Goal: Communication & Community: Answer question/provide support

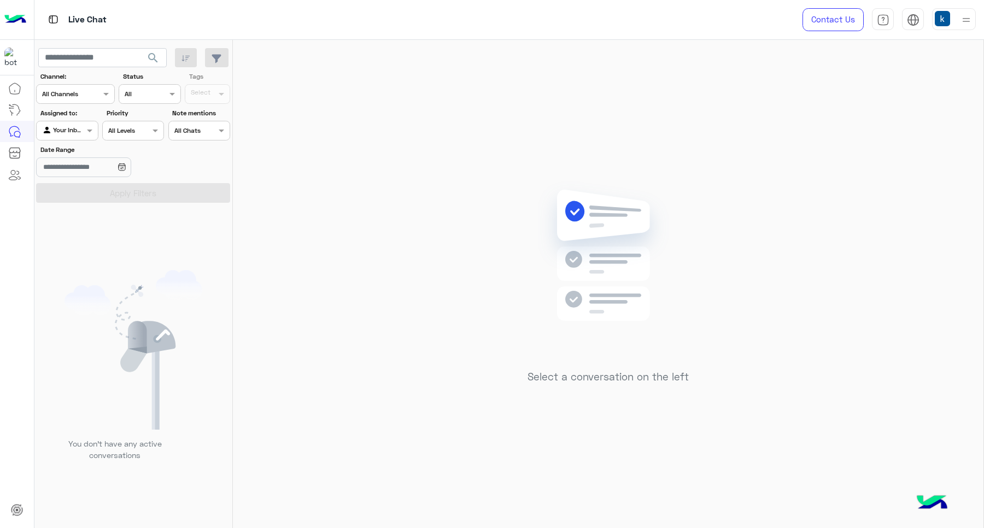
click at [595, 376] on h5 "Select a conversation on the left" at bounding box center [608, 377] width 161 height 13
click at [464, 247] on div "Select a conversation on the left" at bounding box center [608, 286] width 751 height 493
click at [961, 18] on img at bounding box center [967, 20] width 14 height 14
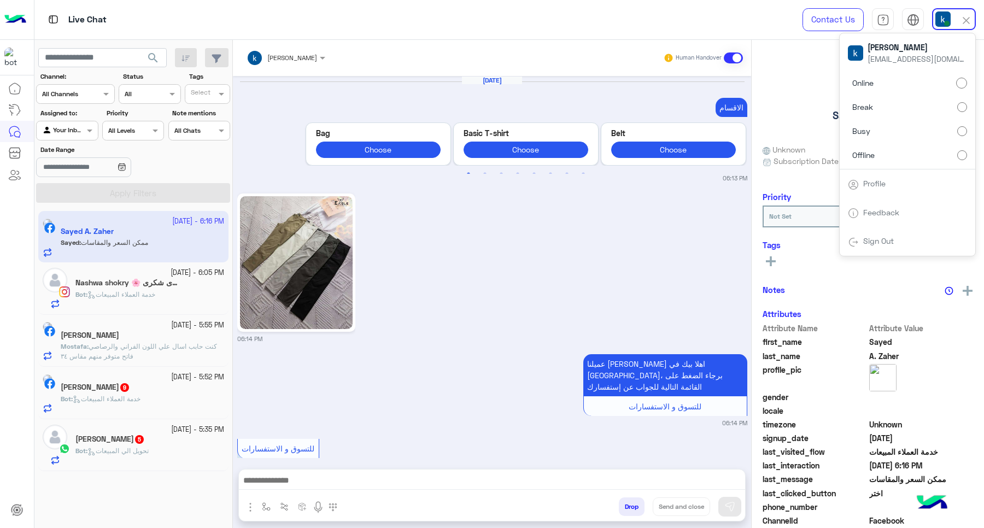
scroll to position [1208, 0]
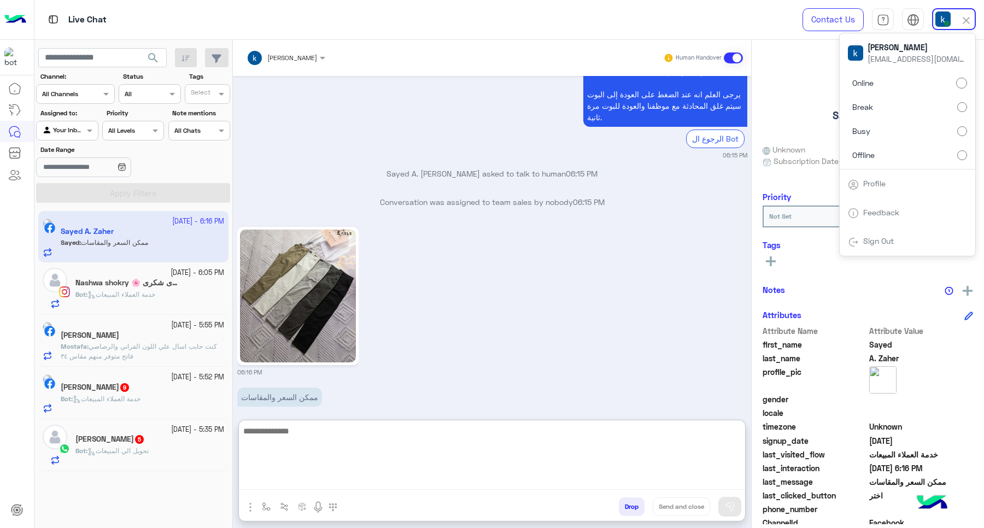
click at [298, 476] on textarea at bounding box center [492, 457] width 506 height 66
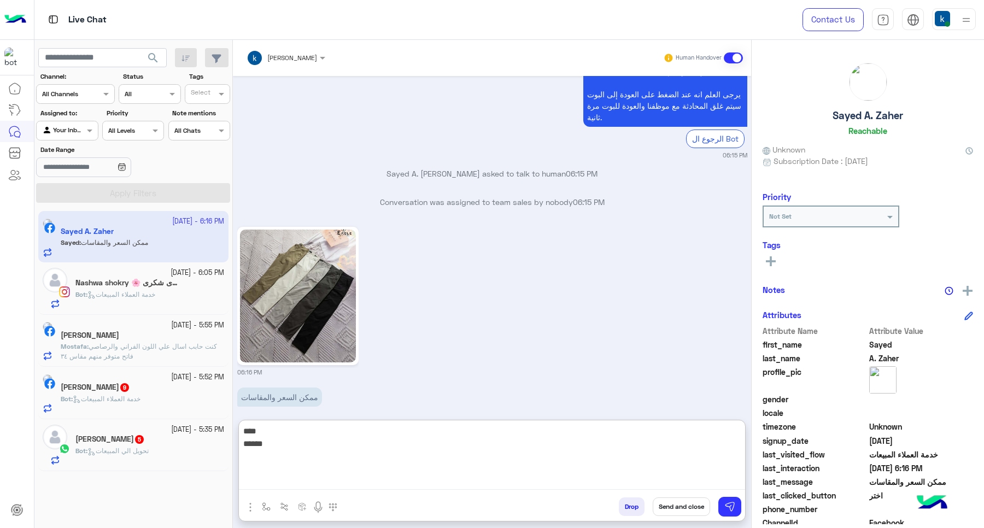
type textarea "**** *******"
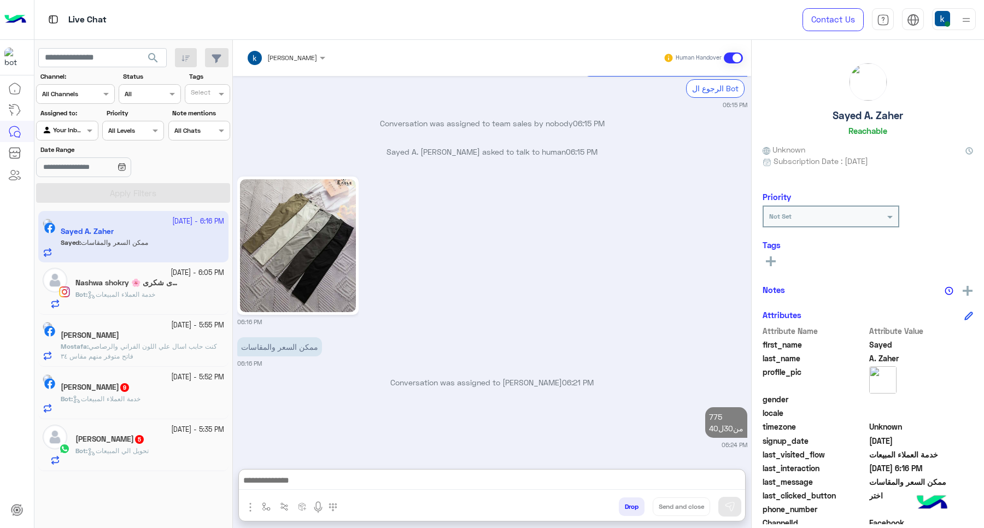
click at [148, 300] on p "Bot : خدمة العملاء المبيعات" at bounding box center [115, 295] width 80 height 10
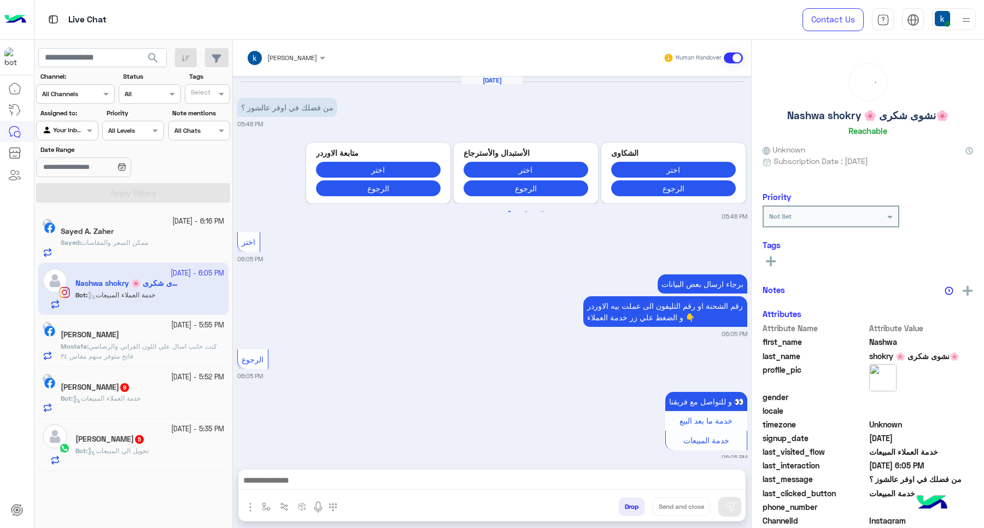
scroll to position [249, 0]
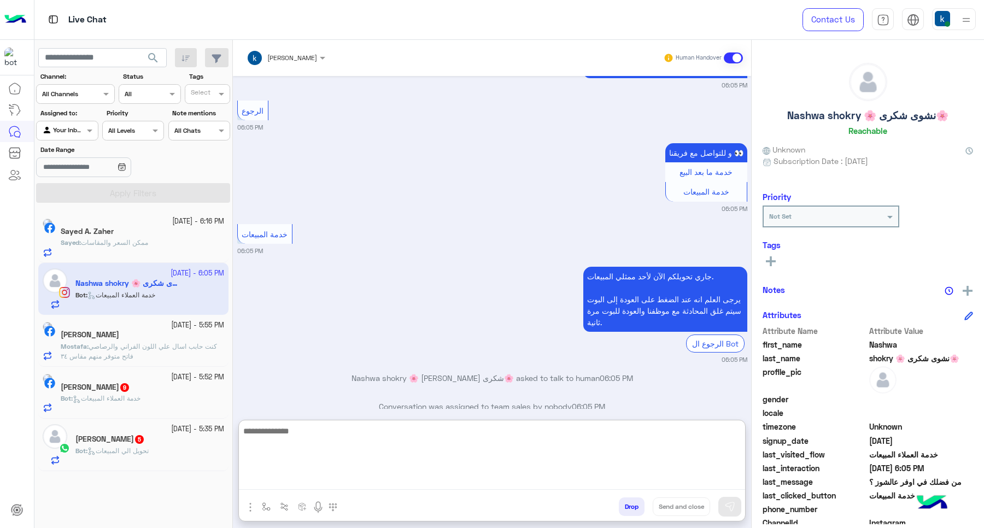
click at [304, 480] on textarea at bounding box center [492, 457] width 506 height 66
paste textarea "**********"
type textarea "**********"
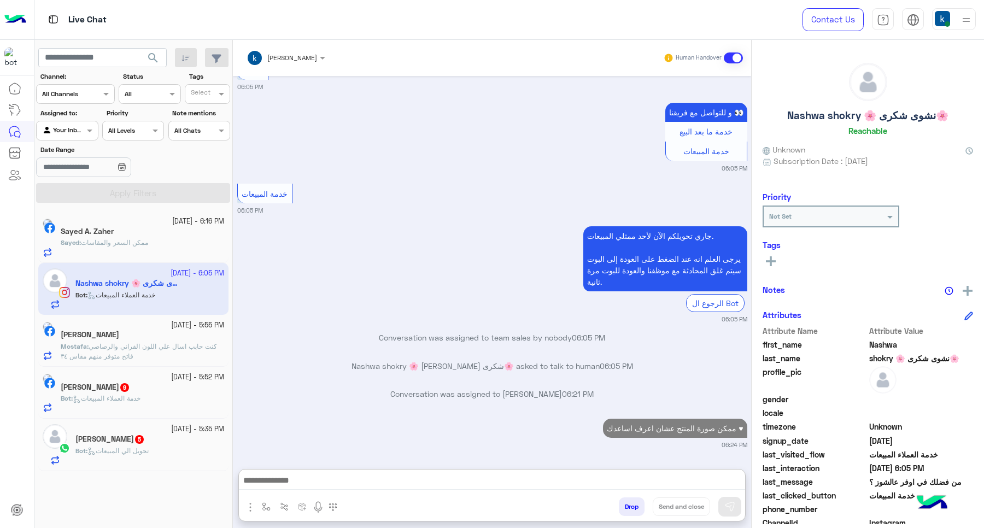
click at [138, 444] on h5 "Mostafa Mahmoud 5" at bounding box center [109, 439] width 69 height 9
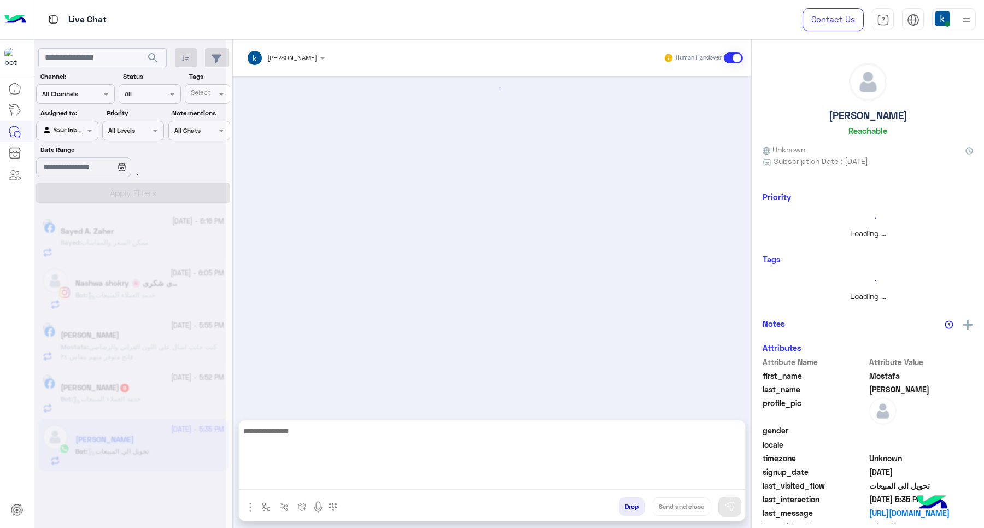
click at [312, 488] on textarea at bounding box center [492, 457] width 506 height 66
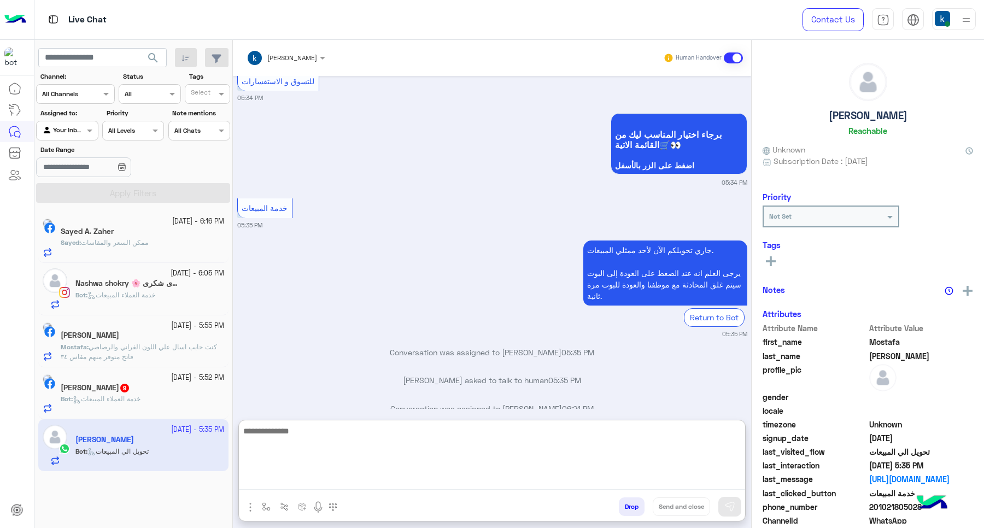
paste textarea "**********"
type textarea "**********"
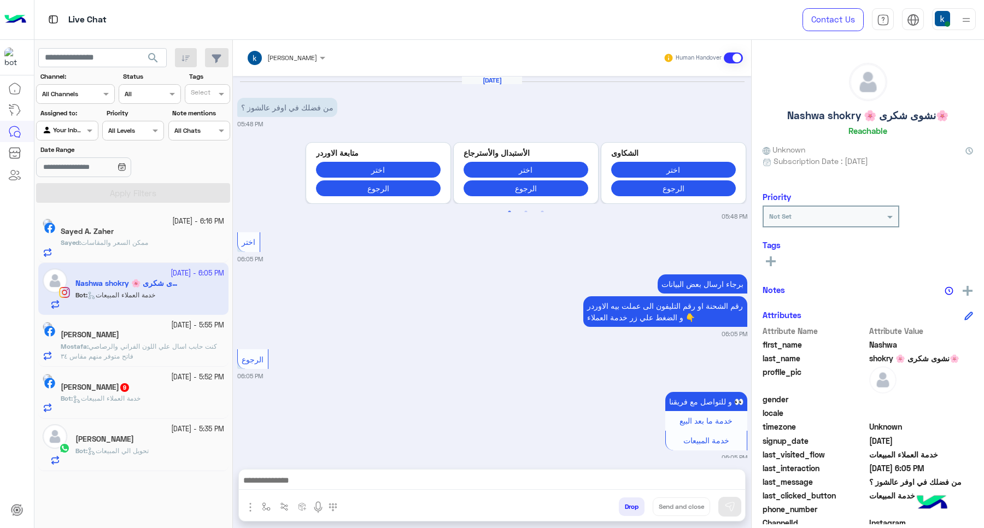
scroll to position [249, 0]
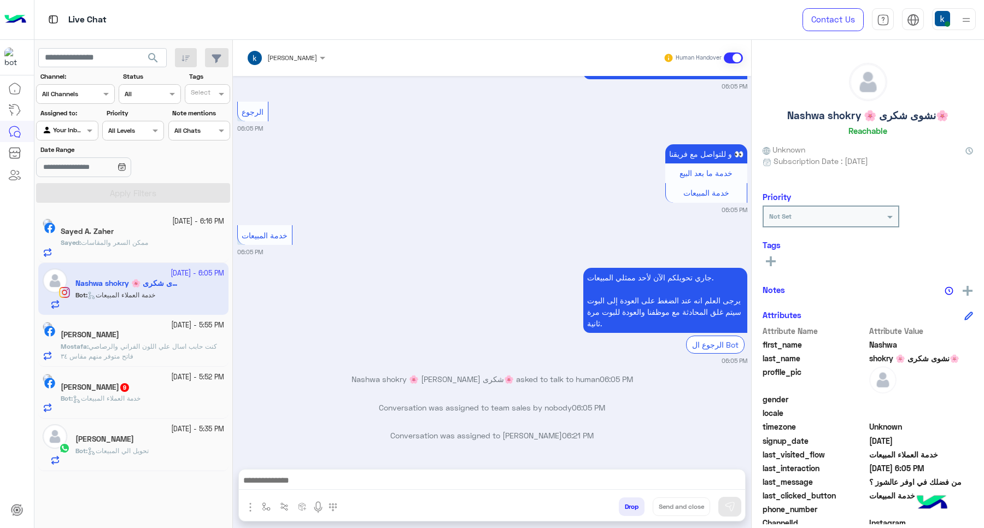
click at [110, 394] on div "محمد احمد اللاهوني 9" at bounding box center [142, 388] width 163 height 11
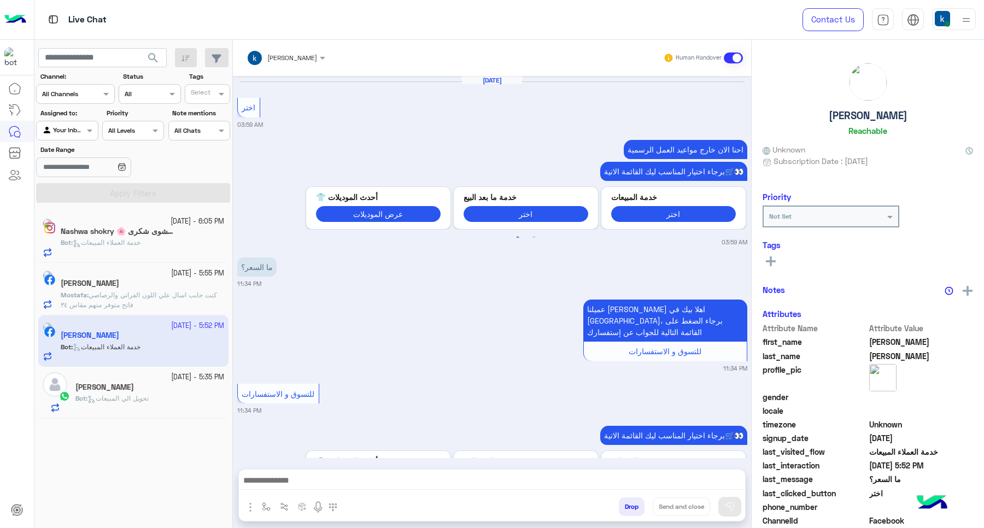
scroll to position [810, 0]
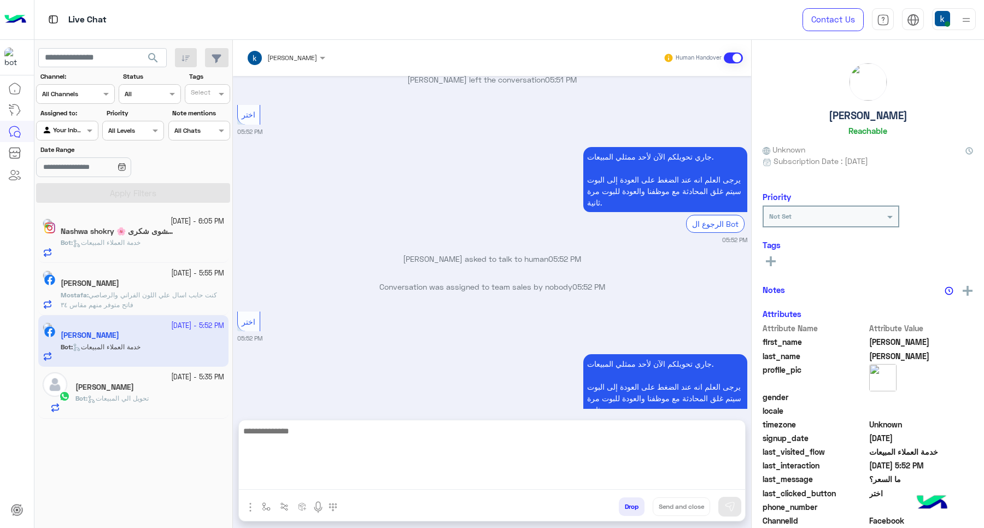
click at [318, 486] on textarea at bounding box center [492, 457] width 506 height 66
paste textarea "**********"
type textarea "**********"
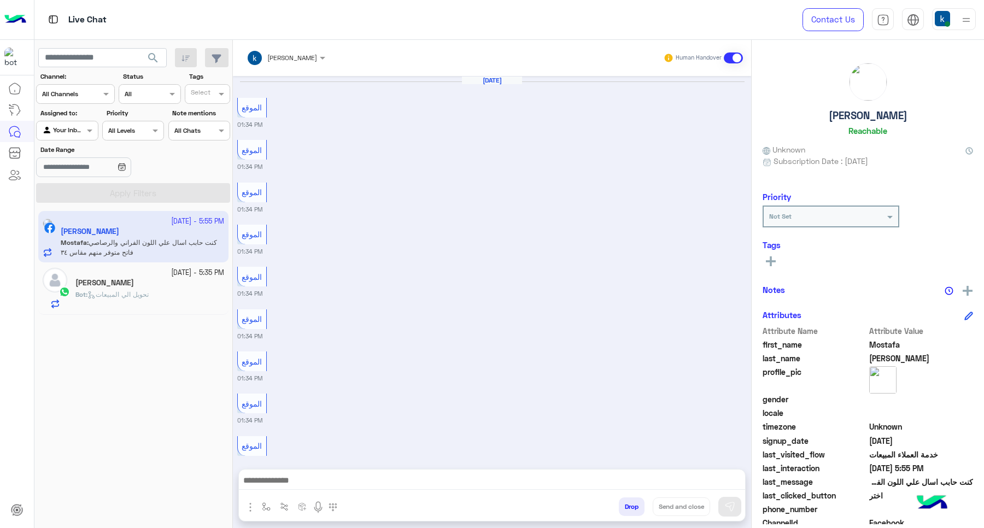
scroll to position [785, 0]
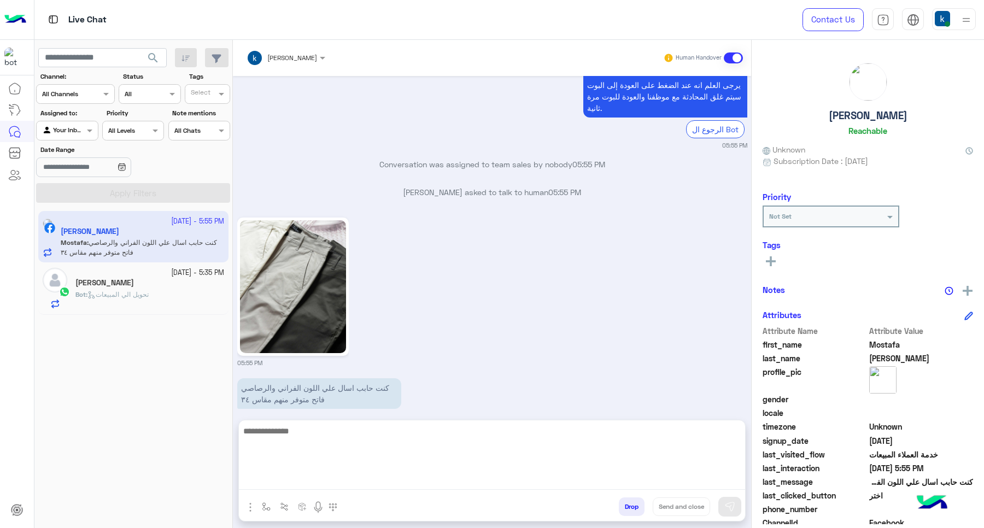
click at [335, 484] on textarea at bounding box center [492, 457] width 506 height 66
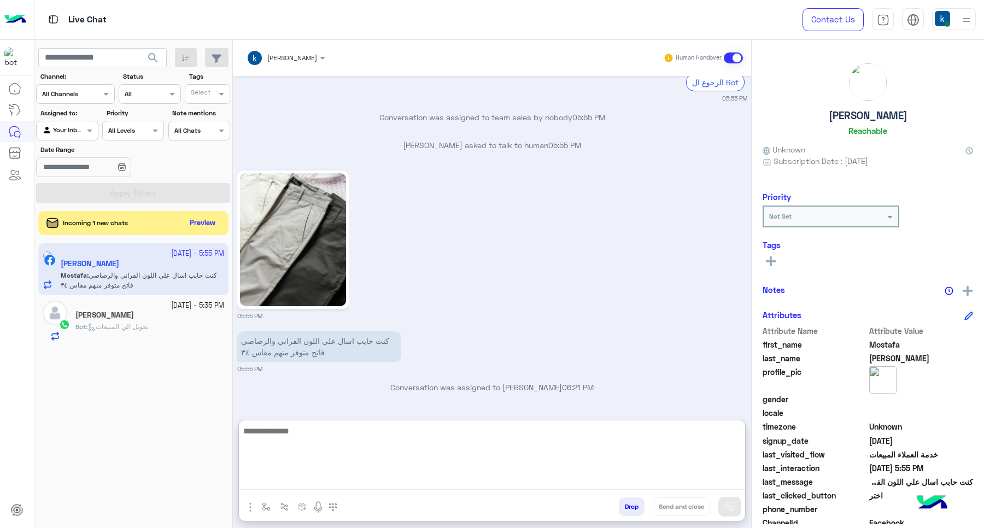
scroll to position [834, 0]
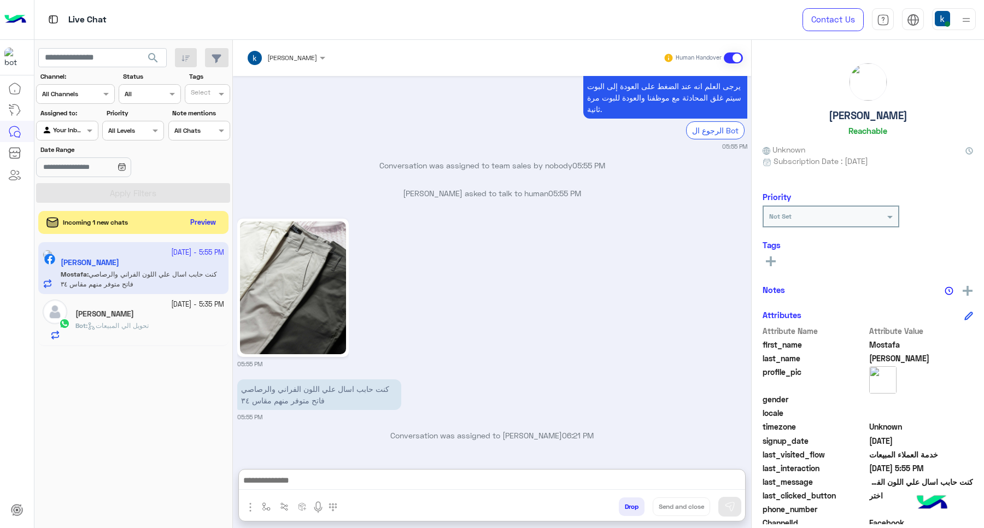
click at [213, 222] on button "Preview" at bounding box center [203, 222] width 34 height 15
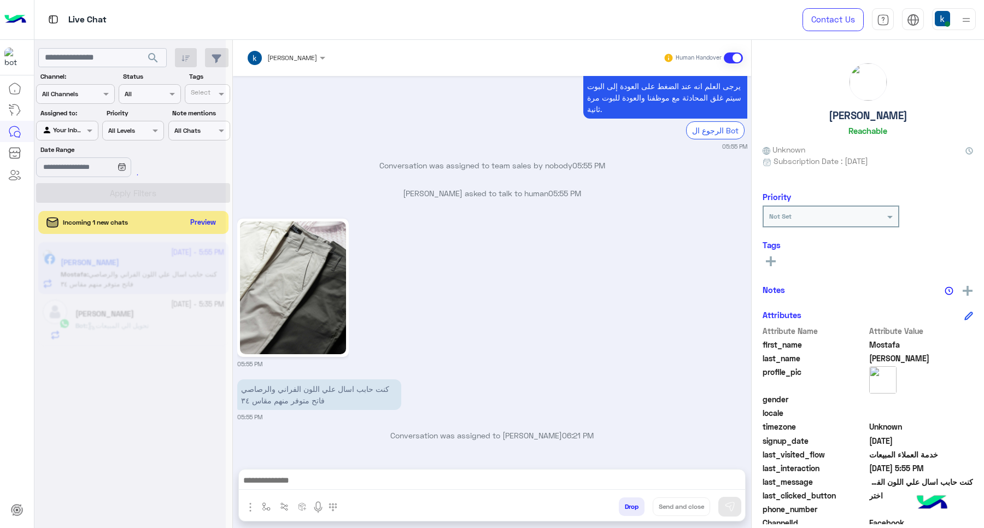
scroll to position [785, 0]
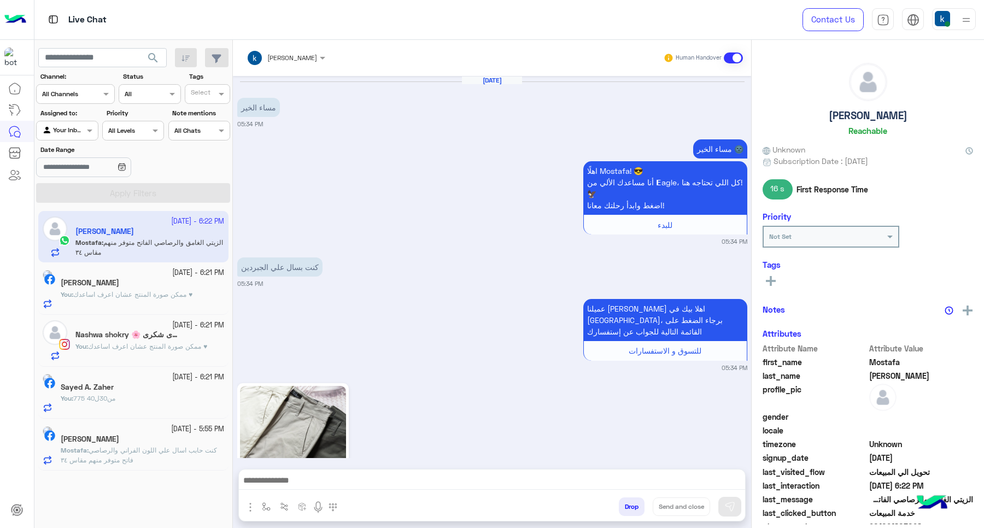
scroll to position [792, 0]
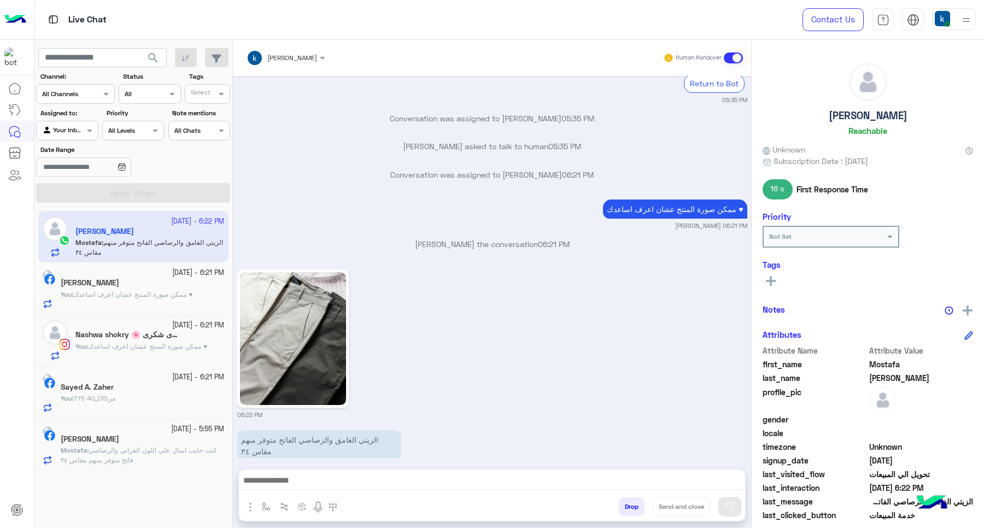
click at [145, 449] on span "كنت حابب اسال علي اللون الفراني والرصاصي فاتح متوفر منهم مقاس ٣٤" at bounding box center [139, 455] width 156 height 18
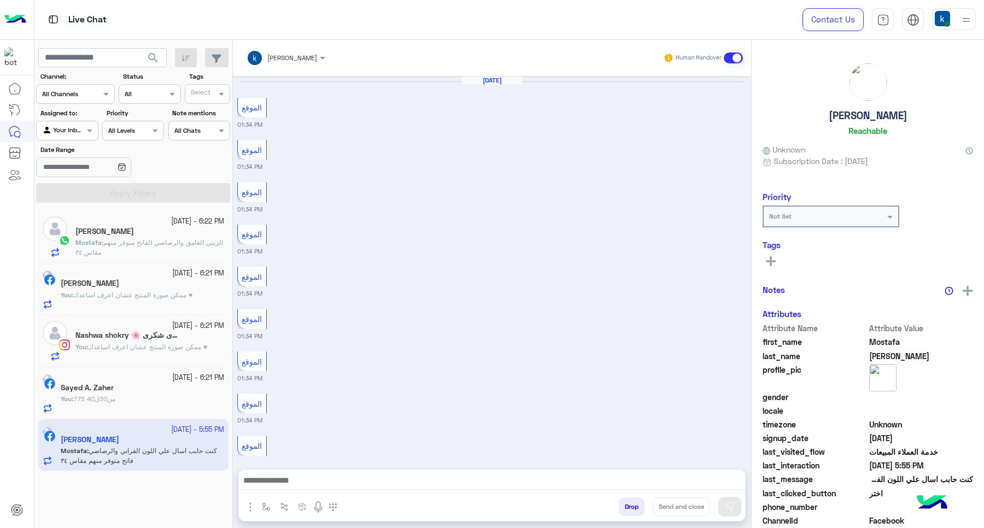
scroll to position [785, 0]
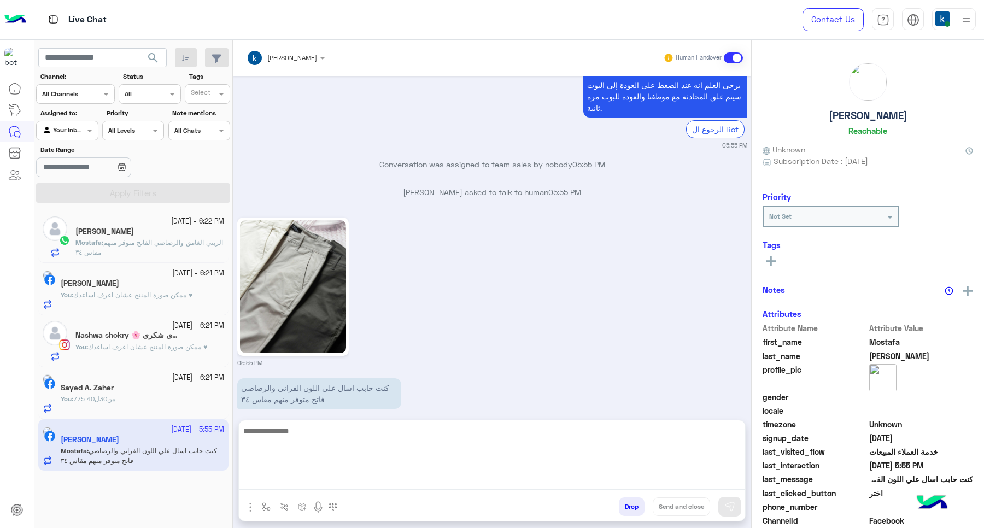
click at [308, 484] on textarea at bounding box center [492, 457] width 506 height 66
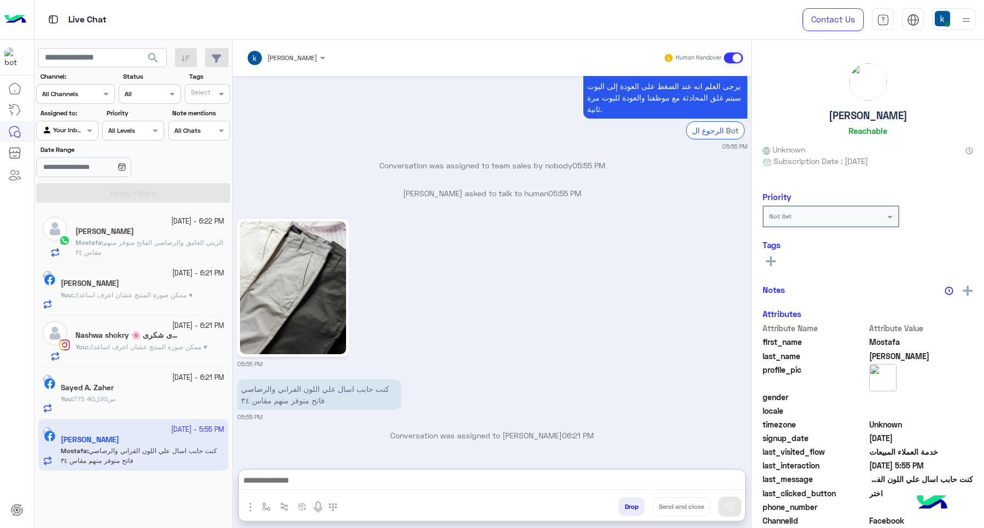
click at [145, 397] on div "You : 775 من30ل40" at bounding box center [142, 403] width 163 height 19
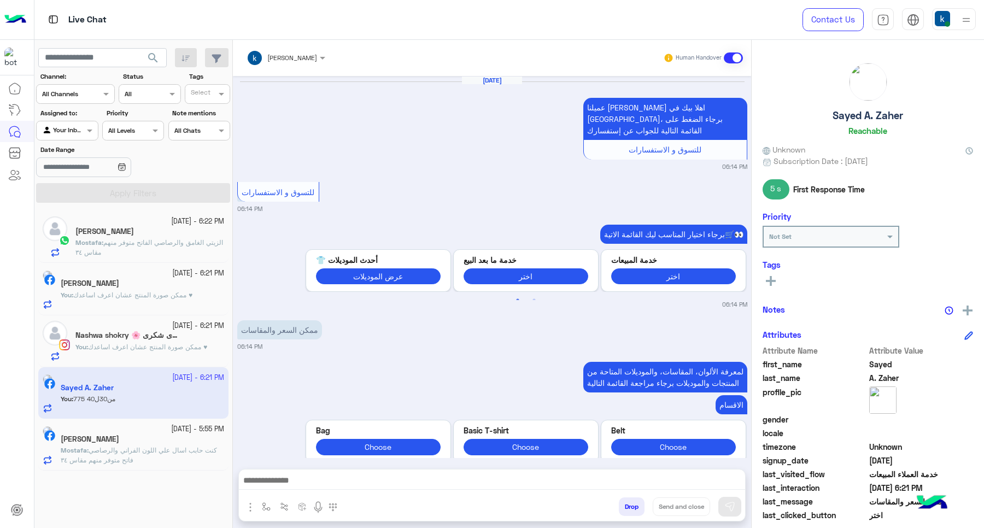
scroll to position [1032, 0]
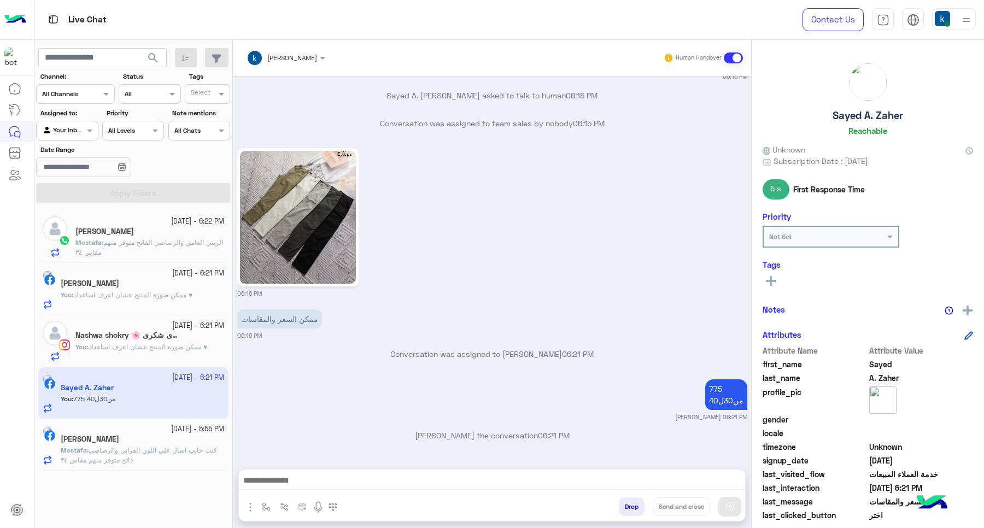
click at [141, 341] on div "Nashwa shokry 🌸 نشوى شكرى🌸" at bounding box center [149, 336] width 149 height 11
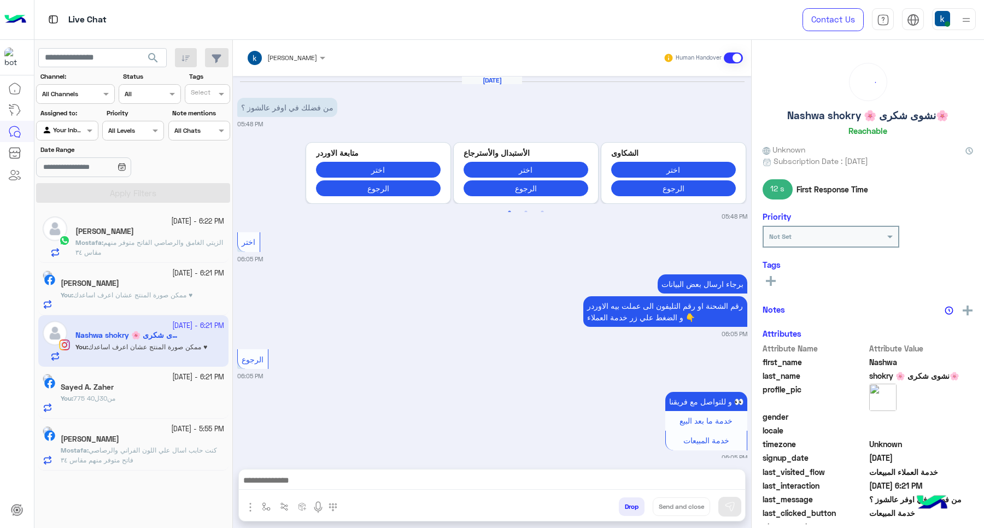
scroll to position [318, 0]
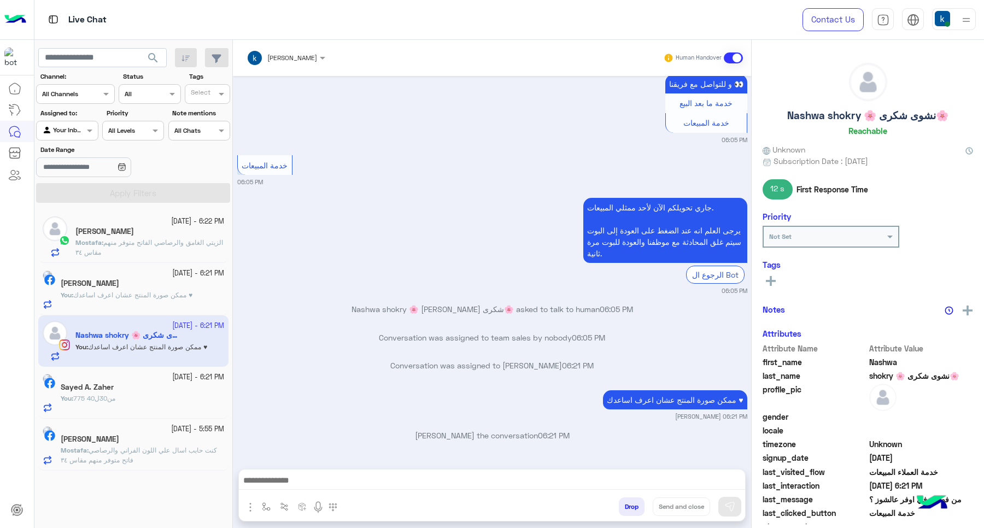
click at [160, 253] on p "Mostafa : الزيتي الغامق والرصاصي الفاتح متوفر منهم مقاس ٣٤" at bounding box center [149, 248] width 149 height 20
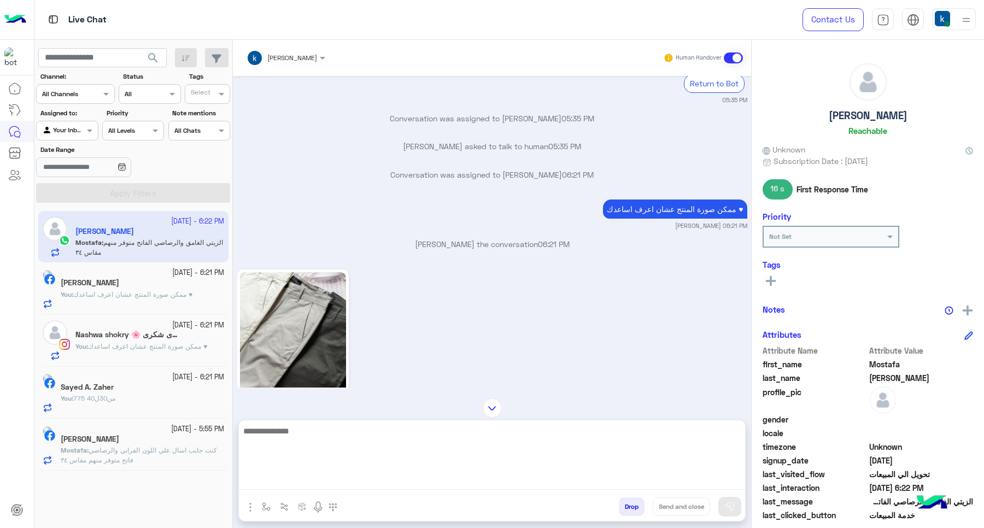
scroll to position [792, 0]
click at [340, 483] on textarea at bounding box center [492, 457] width 506 height 66
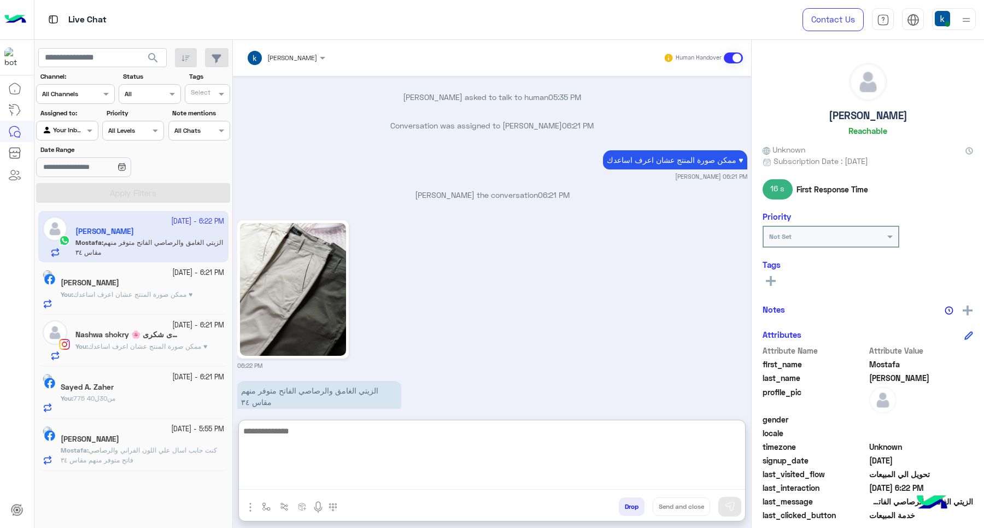
scroll to position [841, 0]
click at [315, 441] on textarea at bounding box center [492, 457] width 506 height 66
paste textarea "**********"
type textarea "**********"
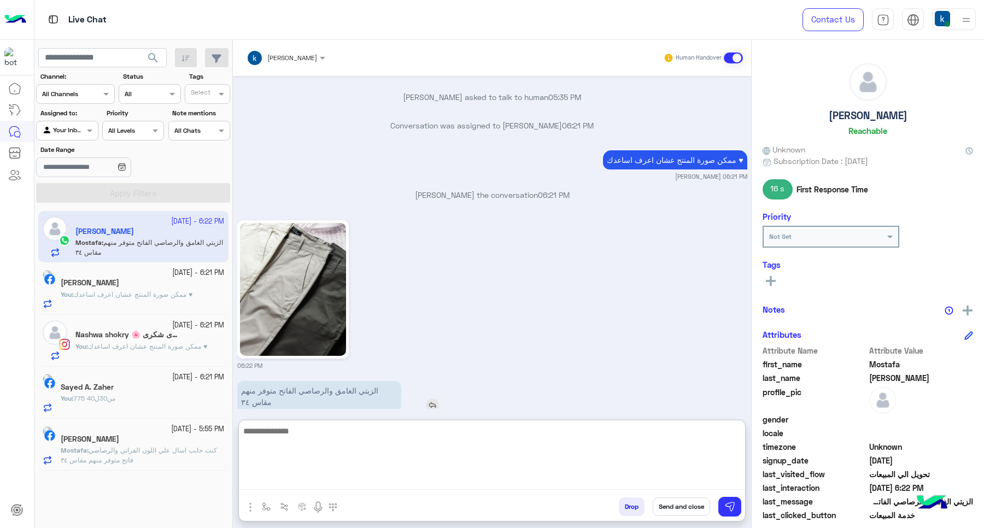
scroll to position [906, 0]
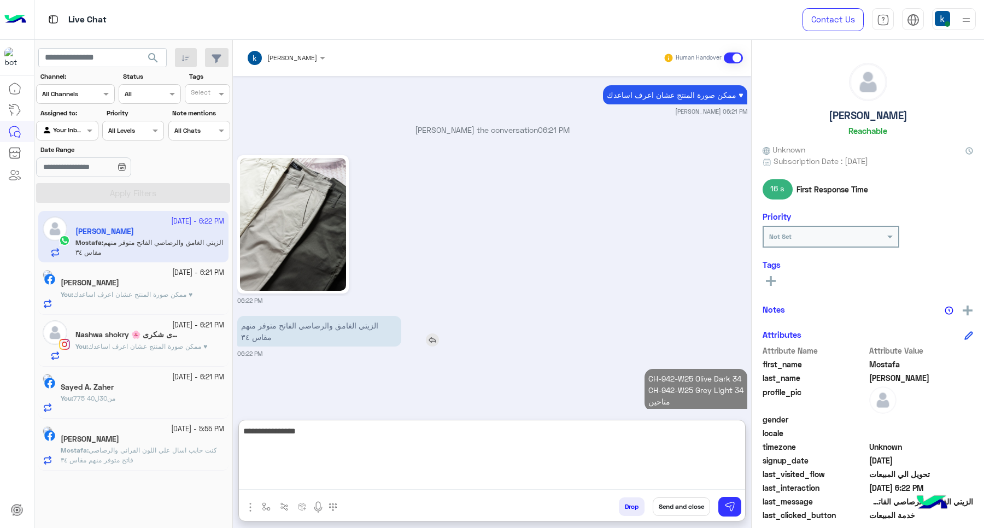
type textarea "**********"
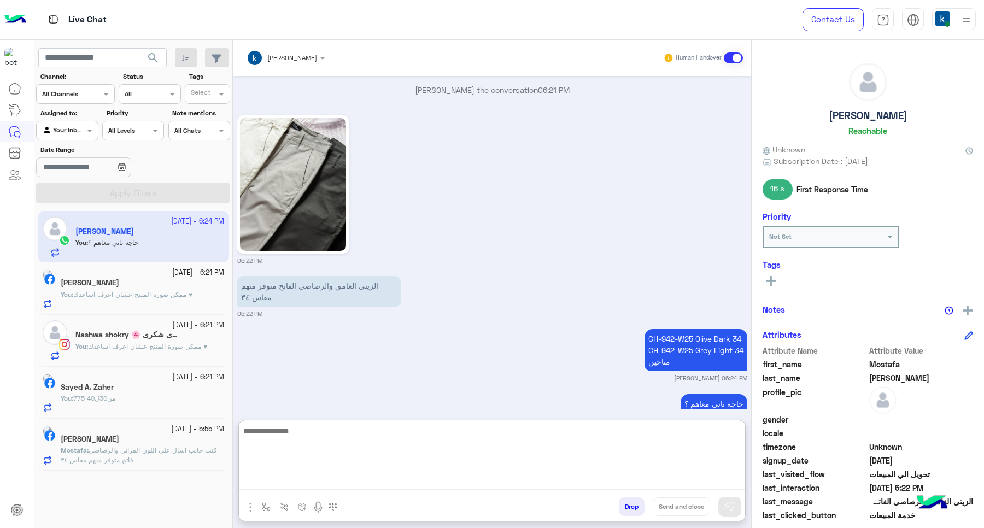
scroll to position [948, 0]
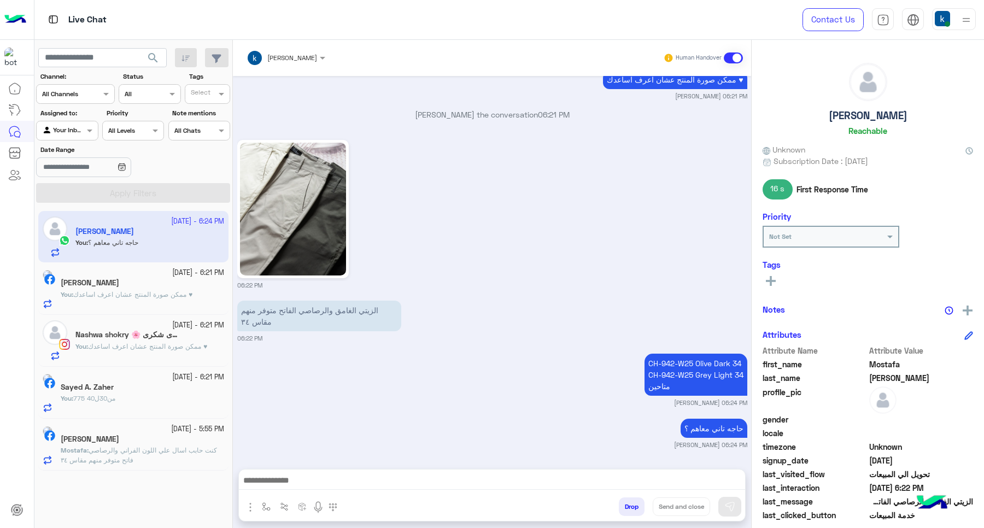
click at [156, 463] on span "كنت حابب اسال علي اللون الفراني والرصاصي فاتح متوفر منهم مقاس ٣٤" at bounding box center [139, 455] width 156 height 18
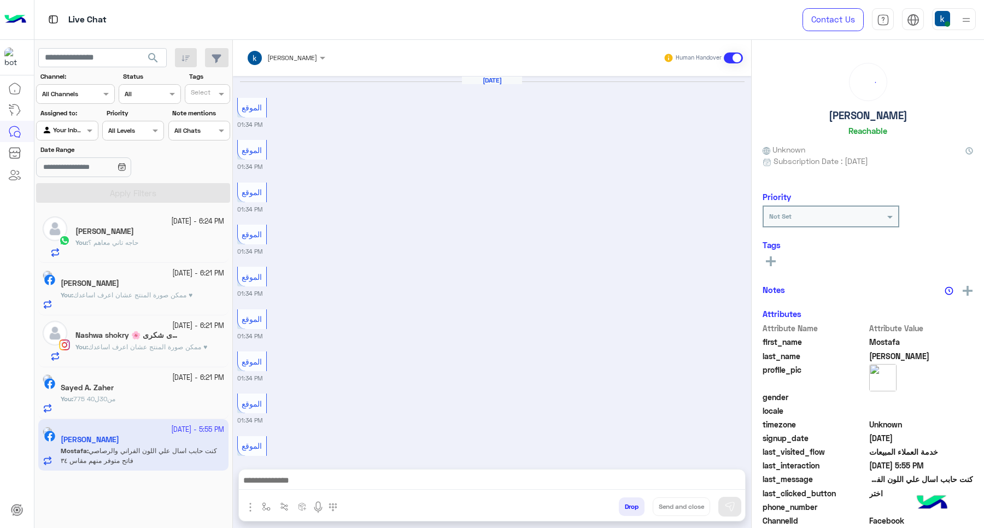
scroll to position [785, 0]
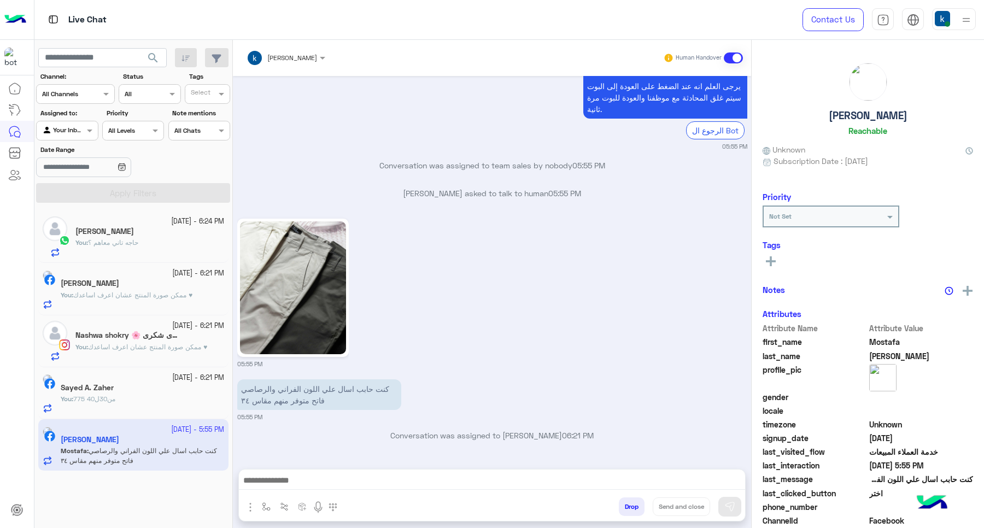
click at [139, 219] on div "27 September - 6:24 PM" at bounding box center [149, 222] width 149 height 10
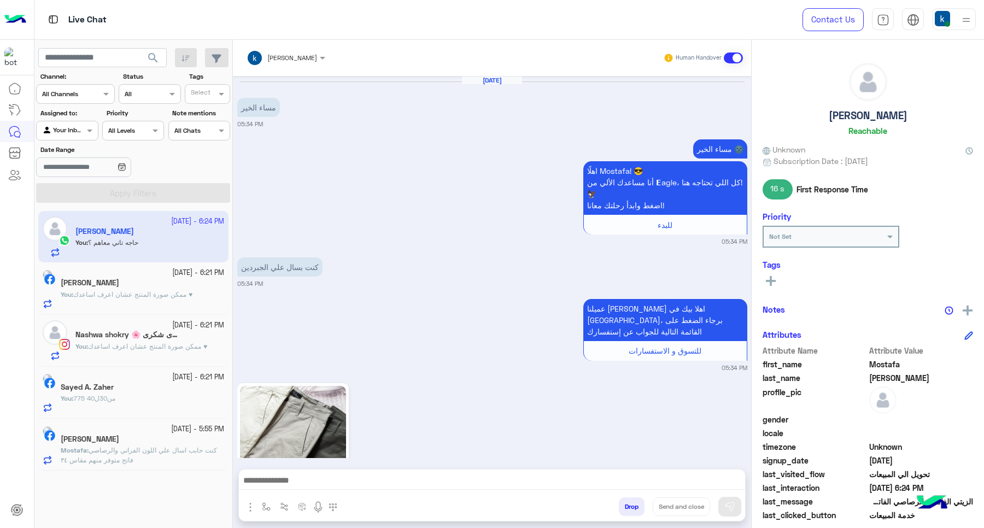
scroll to position [898, 0]
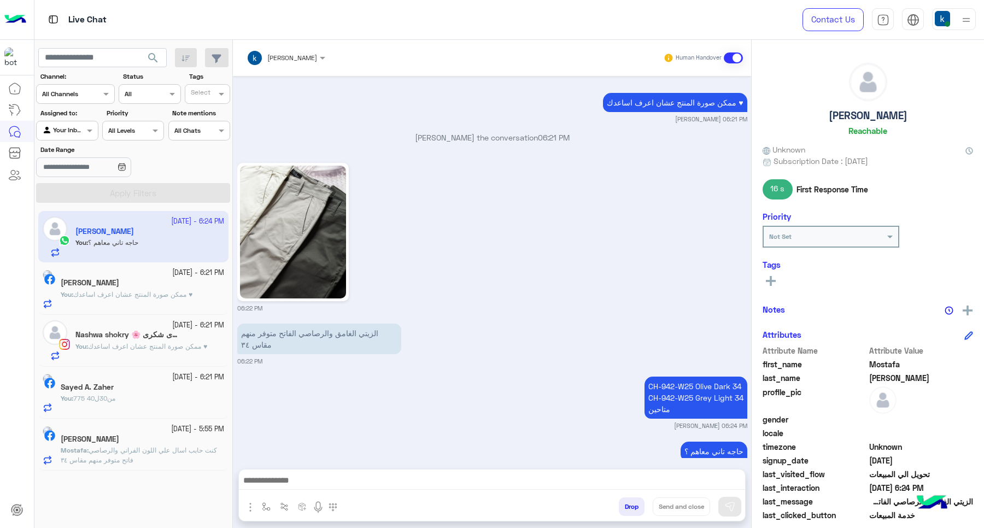
click at [208, 453] on p "Mostafa : كنت حابب اسال علي اللون الفراني والرصاصي فاتح متوفر منهم مقاس ٣٤" at bounding box center [142, 456] width 163 height 20
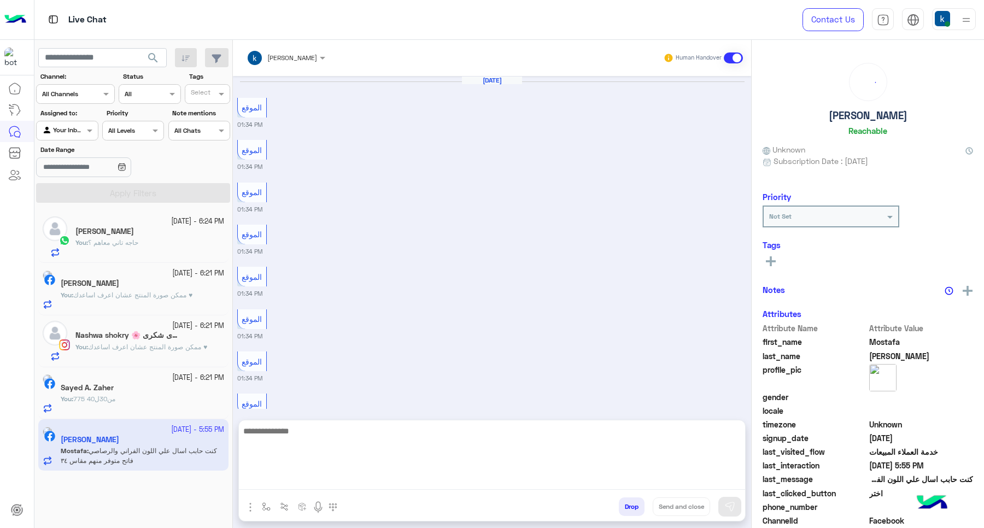
scroll to position [785, 0]
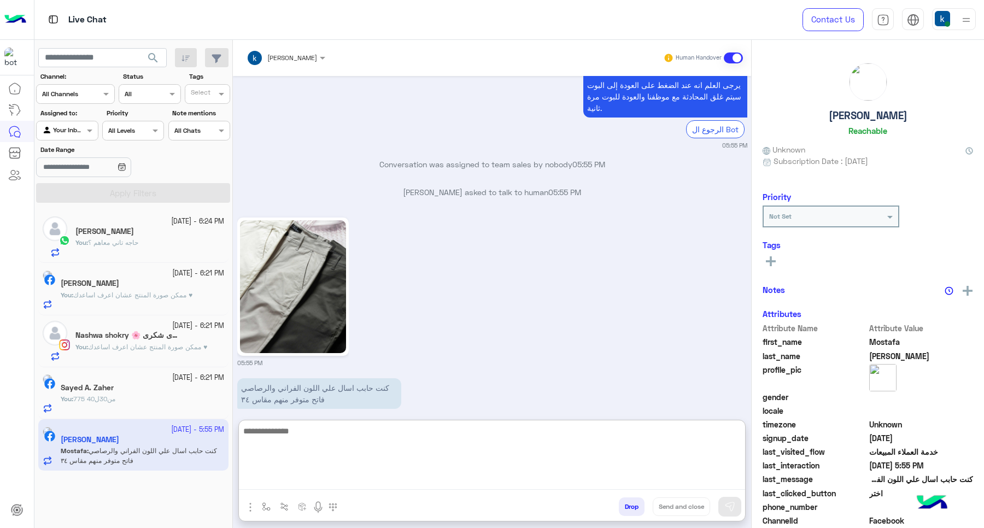
click at [354, 477] on textarea at bounding box center [492, 457] width 506 height 66
type textarea "**********"
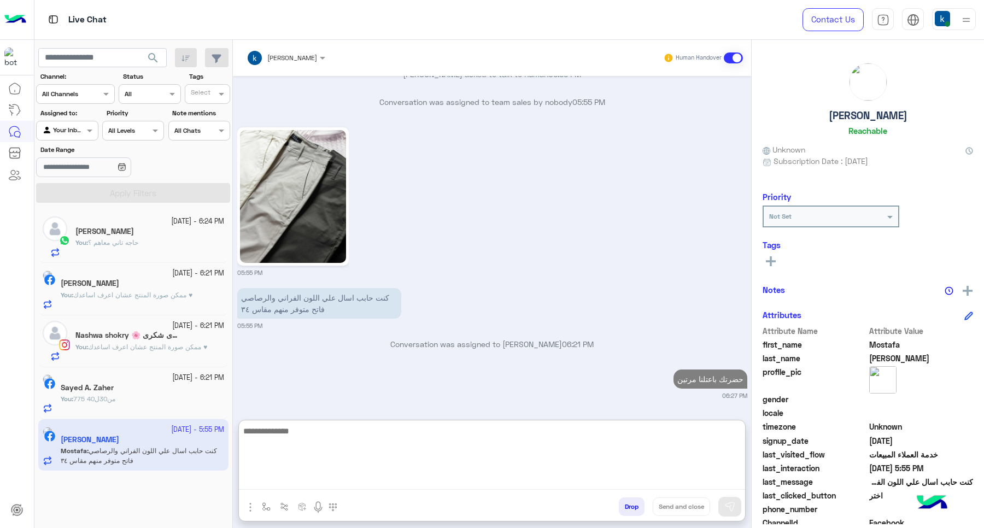
scroll to position [904, 0]
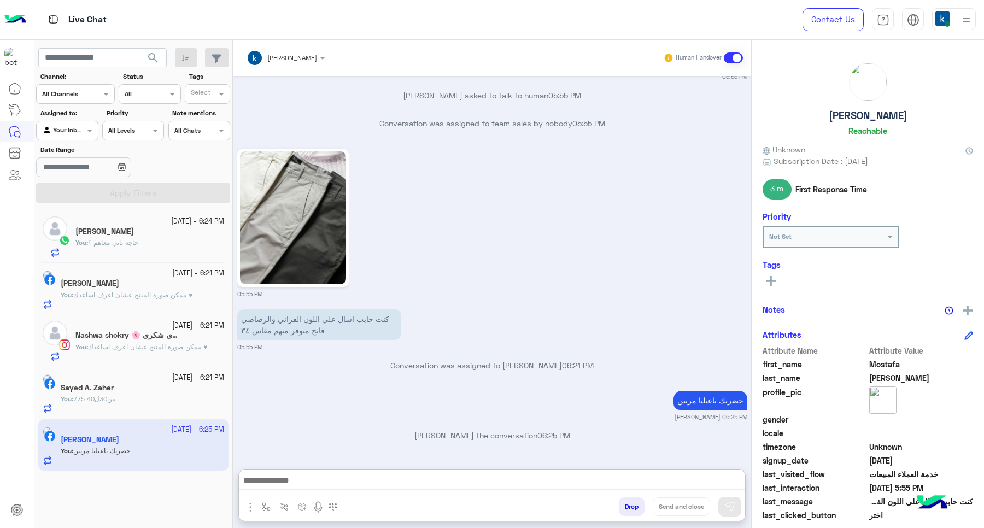
click at [624, 512] on button "Drop" at bounding box center [632, 507] width 26 height 19
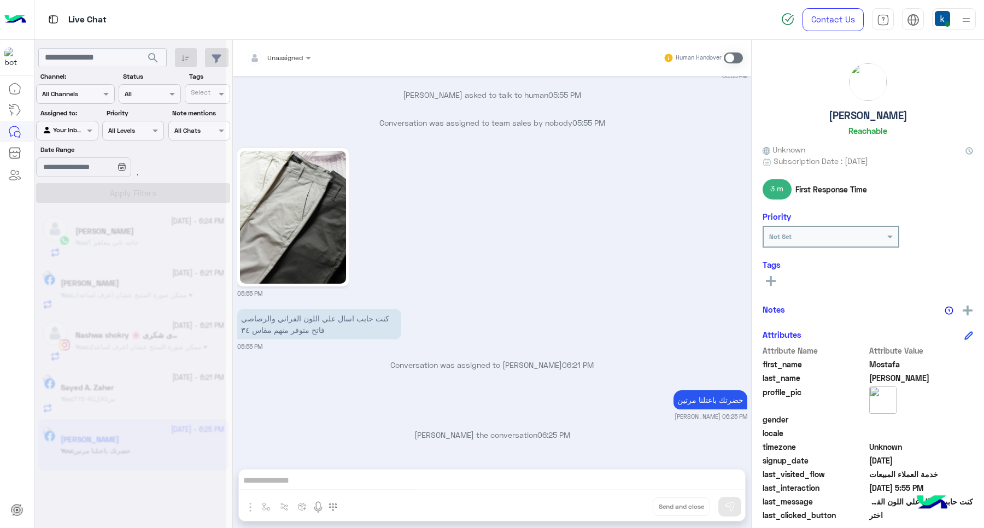
scroll to position [883, 0]
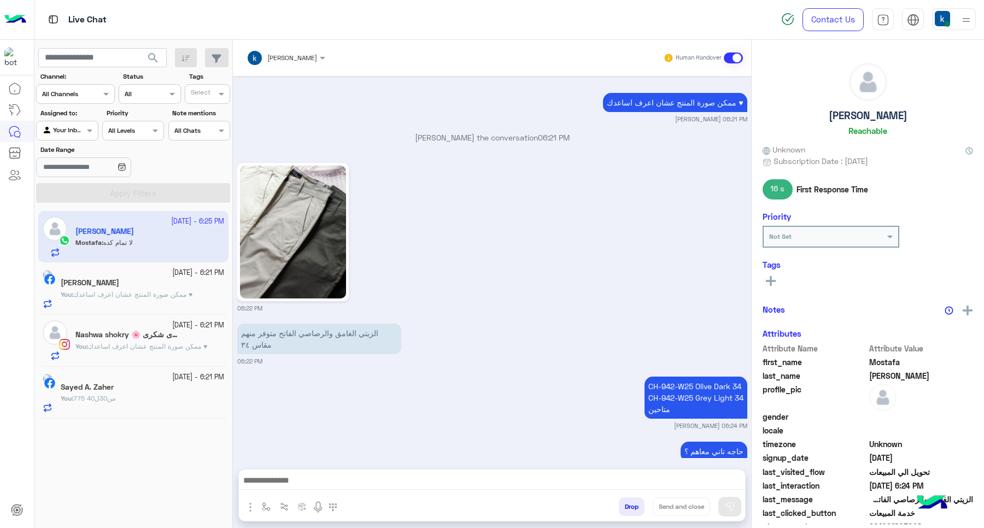
scroll to position [940, 0]
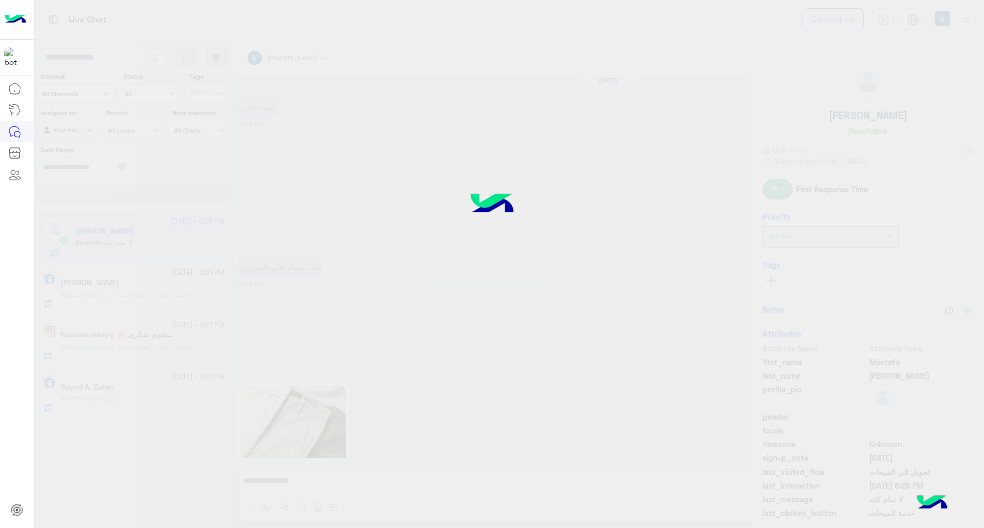
scroll to position [940, 0]
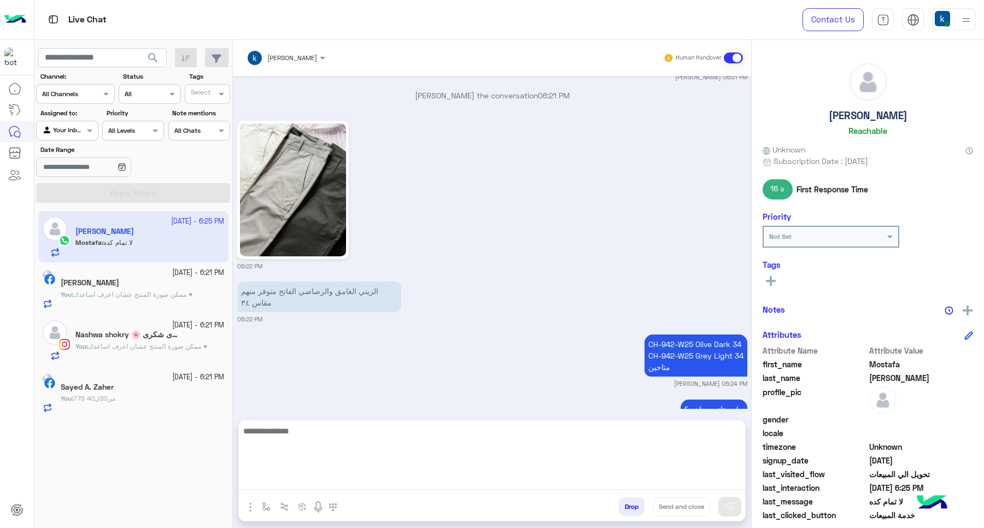
click at [301, 478] on textarea at bounding box center [492, 457] width 506 height 66
paste textarea "**********"
type textarea "**********"
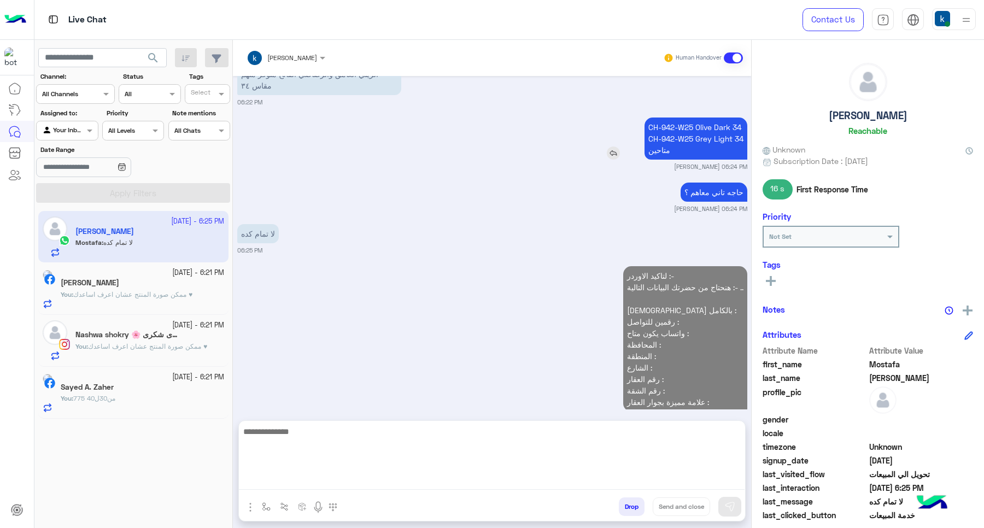
click at [708, 118] on p "CH-942-W25 Olive Dark 34 CH-942-W25 Grey Light 34 متاحين" at bounding box center [696, 139] width 103 height 42
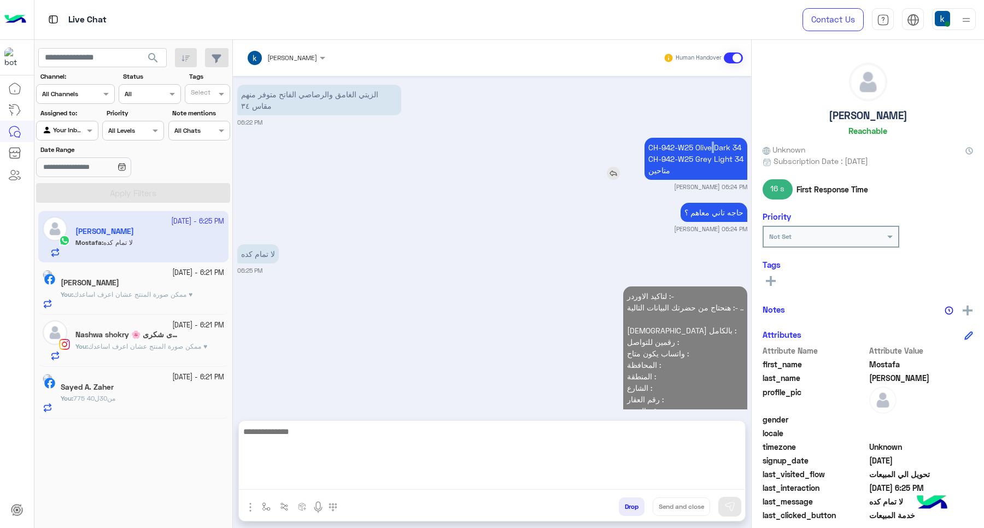
click at [708, 107] on div "Sep 27, 2025 مساء الخير 05:34 PM مساء الخير 🌚 اهلًا Mostafa! 😎 أنا مساعدك الألي…" at bounding box center [492, 243] width 518 height 334
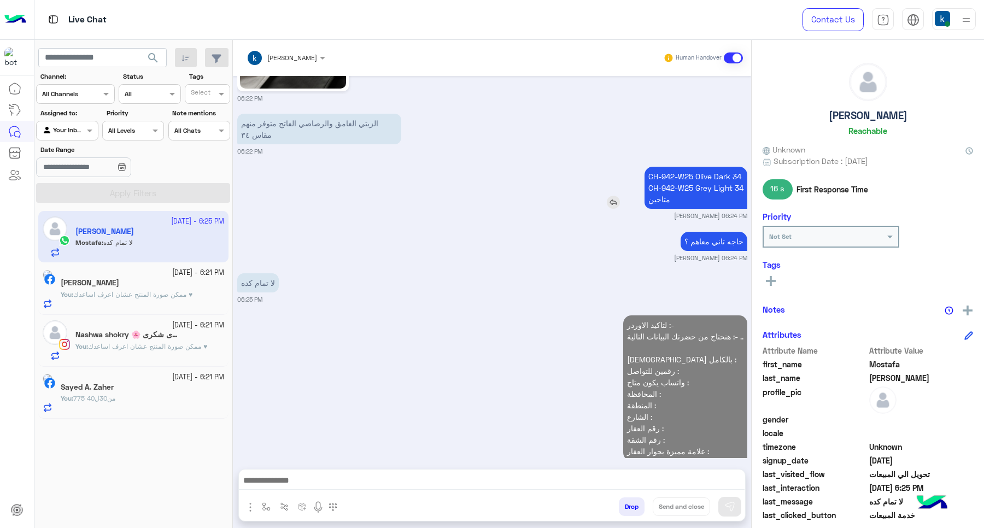
click at [690, 167] on p "CH-942-W25 Olive Dark 34 CH-942-W25 Grey Light 34 متاحين" at bounding box center [696, 188] width 103 height 42
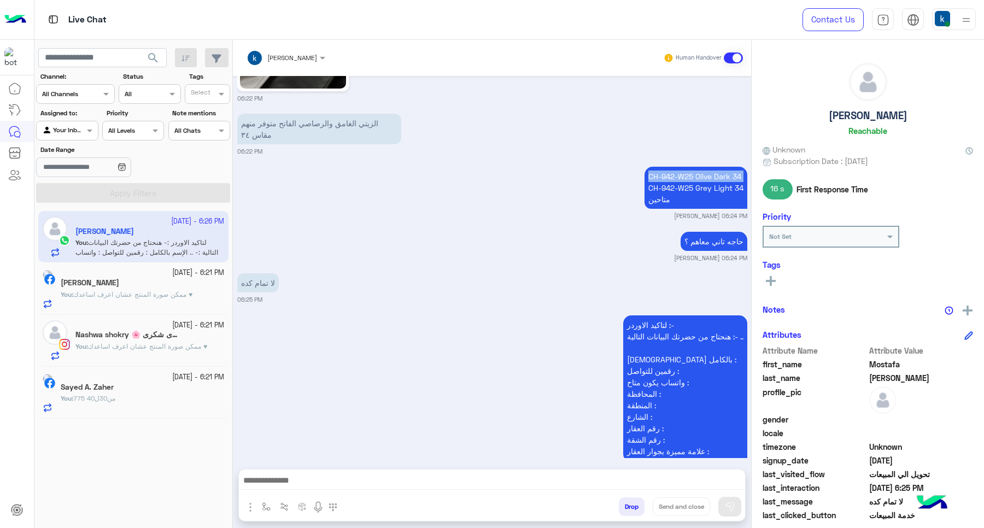
copy p "CH-942-W25 Olive Dark 34"
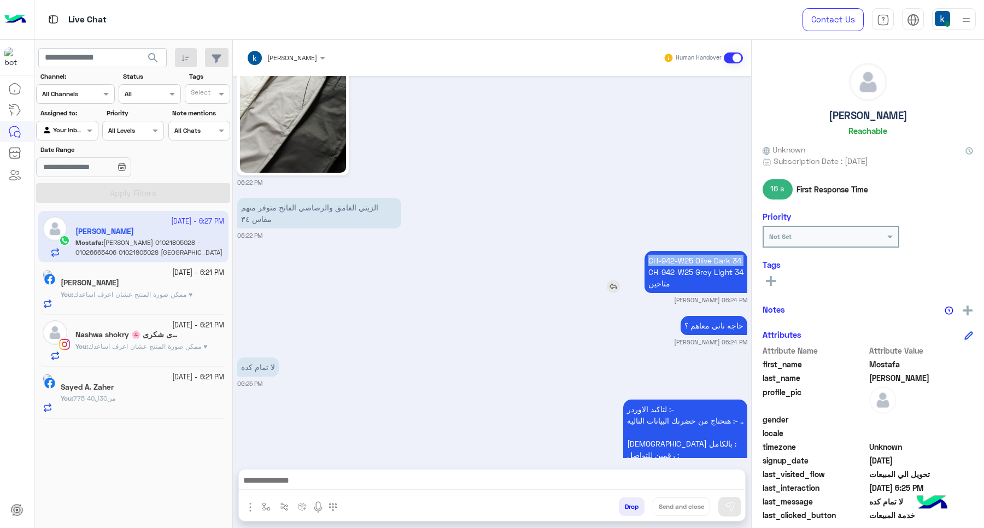
scroll to position [946, 0]
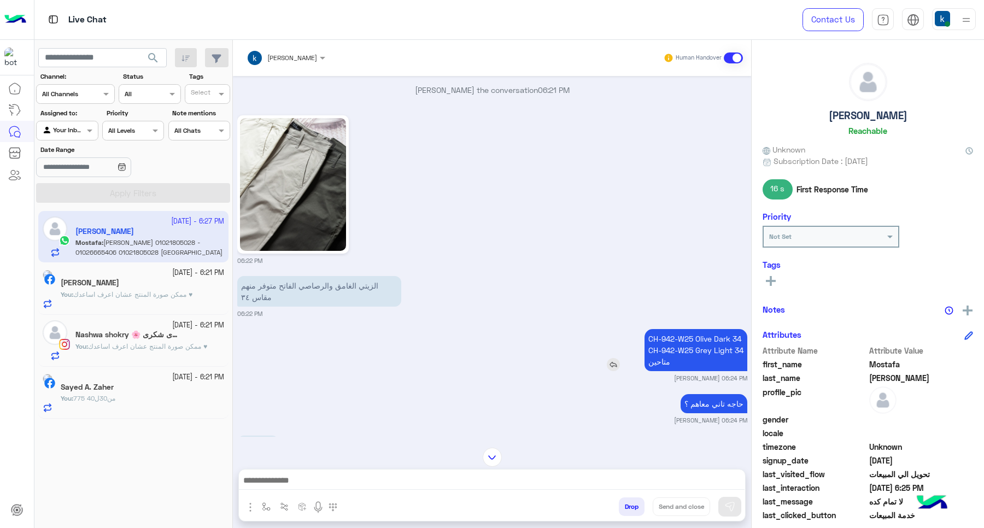
click at [695, 329] on p "CH-942-W25 Olive Dark 34 CH-942-W25 Grey Light 34 متاحين" at bounding box center [696, 350] width 103 height 42
copy p "CH-942-W25 Grey Light 34"
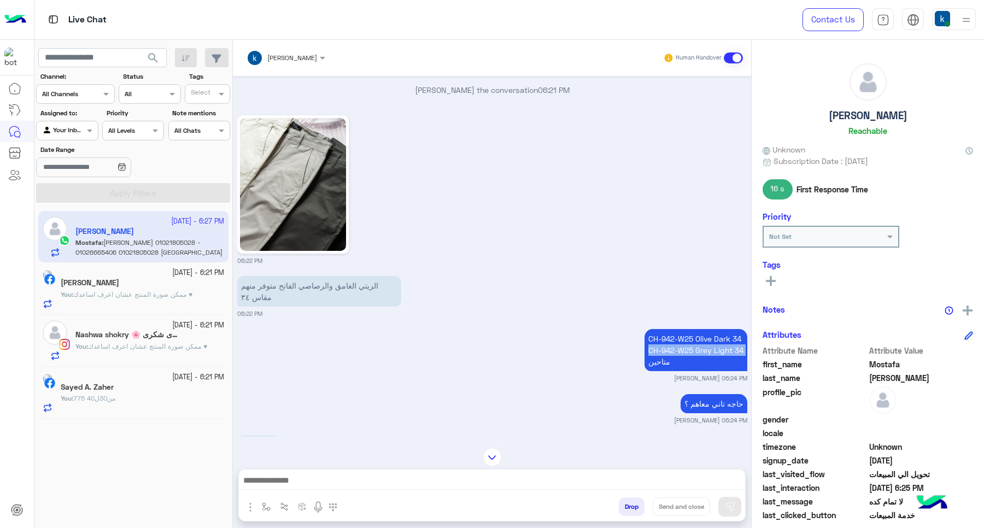
click at [245, 501] on img "button" at bounding box center [250, 507] width 13 height 13
click at [260, 484] on button "Images" at bounding box center [271, 483] width 54 height 22
click at [666, 329] on p "CH-942-W25 Olive Dark 34 CH-942-W25 Grey Light 34 متاحين" at bounding box center [696, 350] width 103 height 42
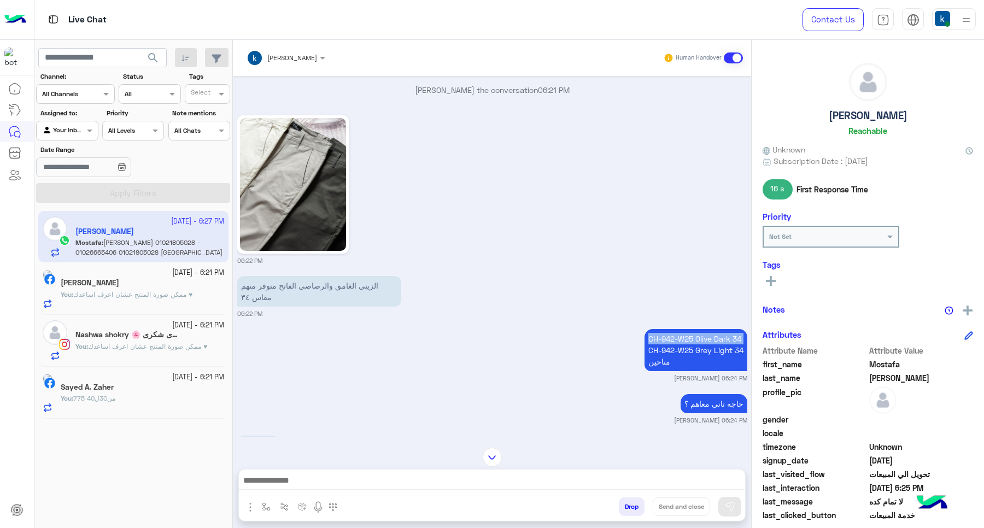
copy p "CH-942-W25 Olive Dark 34"
click at [238, 504] on div "khaled mohamed Human Handover Sep 27, 2025 مساء الخير 05:34 PM مساء الخير 🌚 اهل…" at bounding box center [492, 286] width 518 height 493
click at [249, 507] on img "button" at bounding box center [250, 507] width 13 height 13
click at [262, 484] on span "Images" at bounding box center [275, 483] width 28 height 13
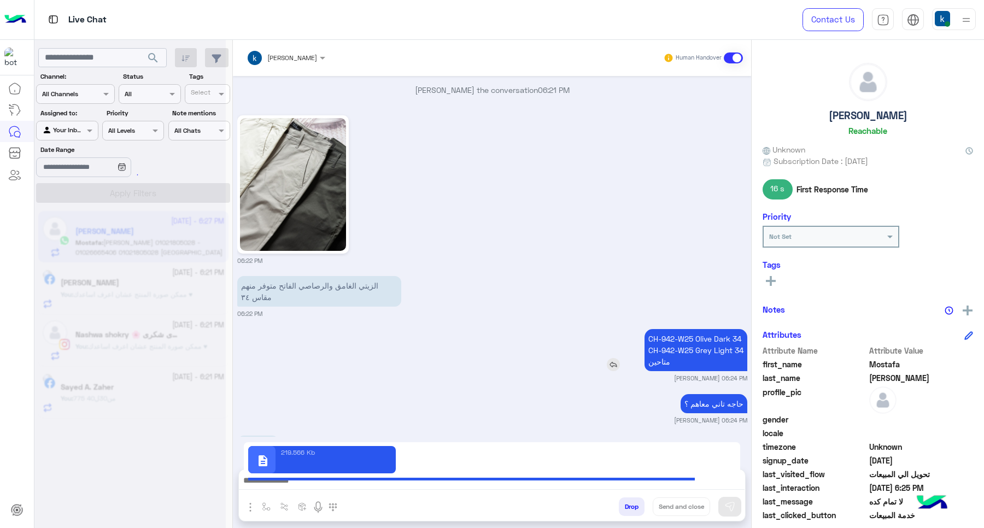
click at [703, 329] on p "CH-942-W25 Olive Dark 34 CH-942-W25 Grey Light 34 متاحين" at bounding box center [696, 350] width 103 height 42
copy p "CH-942-W25 Grey Light 34"
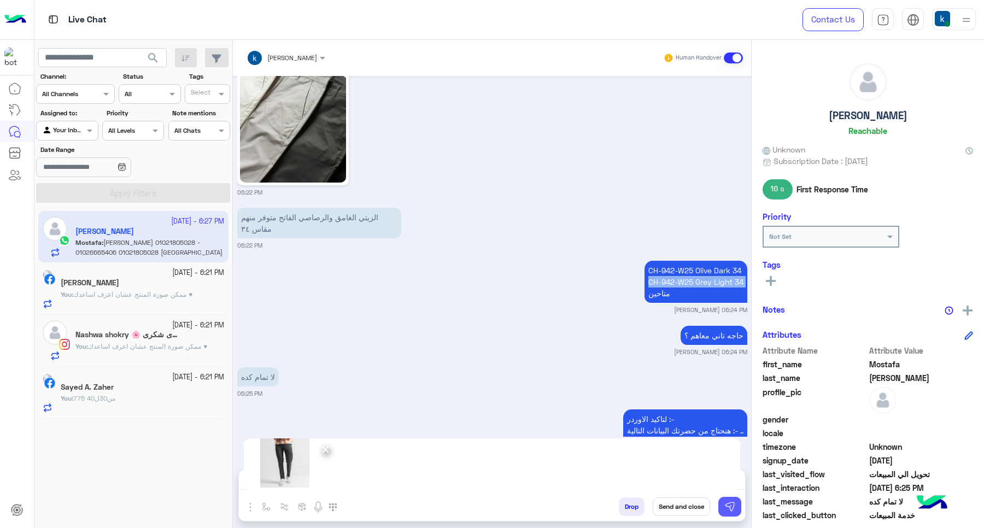
click at [733, 504] on img at bounding box center [729, 506] width 11 height 11
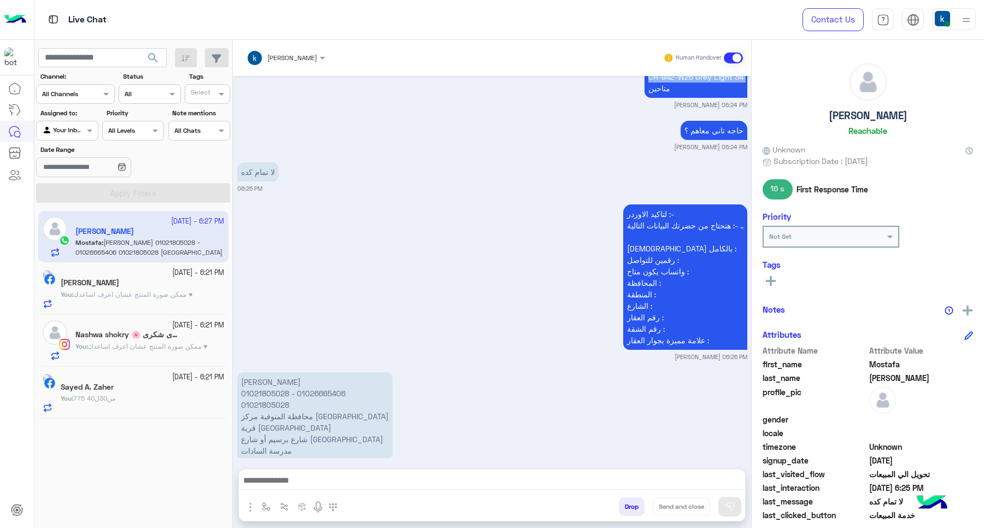
click at [245, 506] on img "button" at bounding box center [250, 507] width 13 height 13
click at [264, 486] on span "Images" at bounding box center [275, 483] width 28 height 13
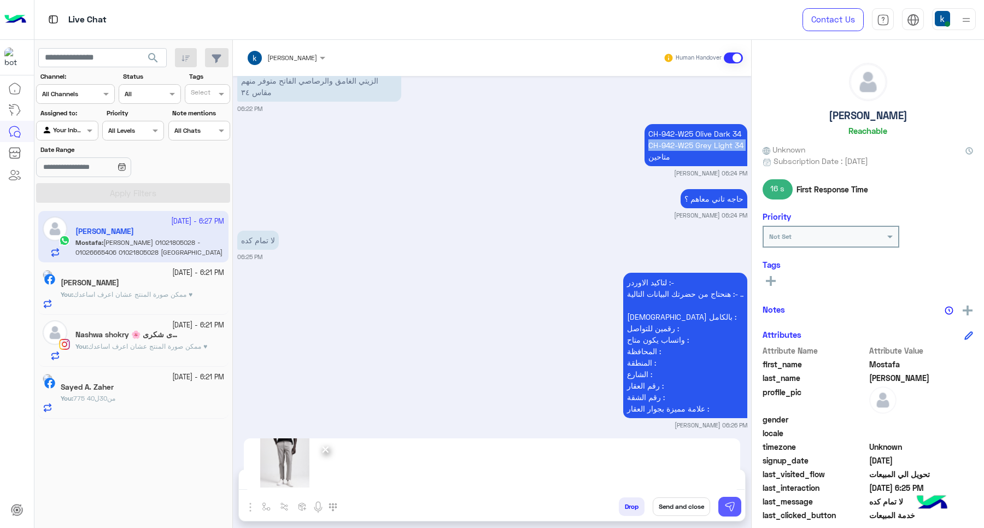
click at [727, 510] on img at bounding box center [729, 506] width 11 height 11
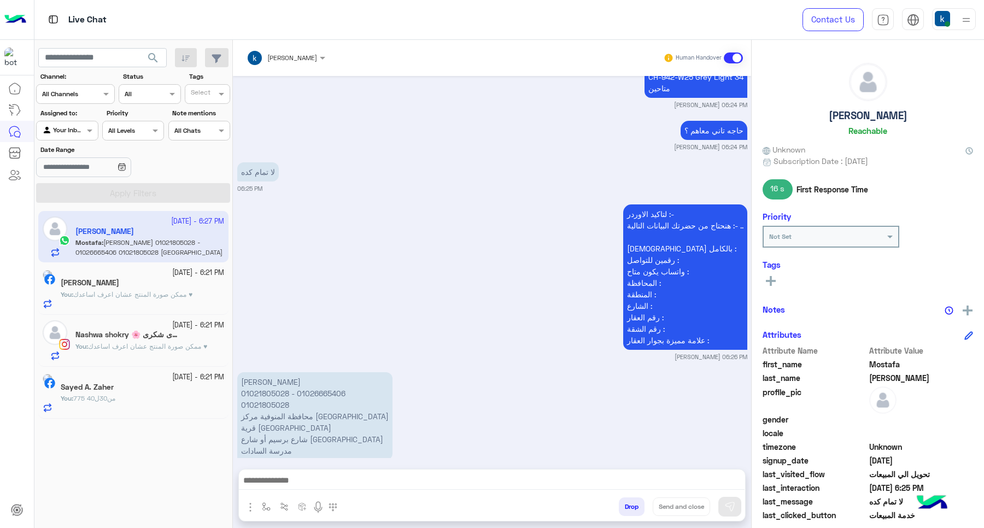
click at [346, 488] on textarea at bounding box center [492, 481] width 506 height 16
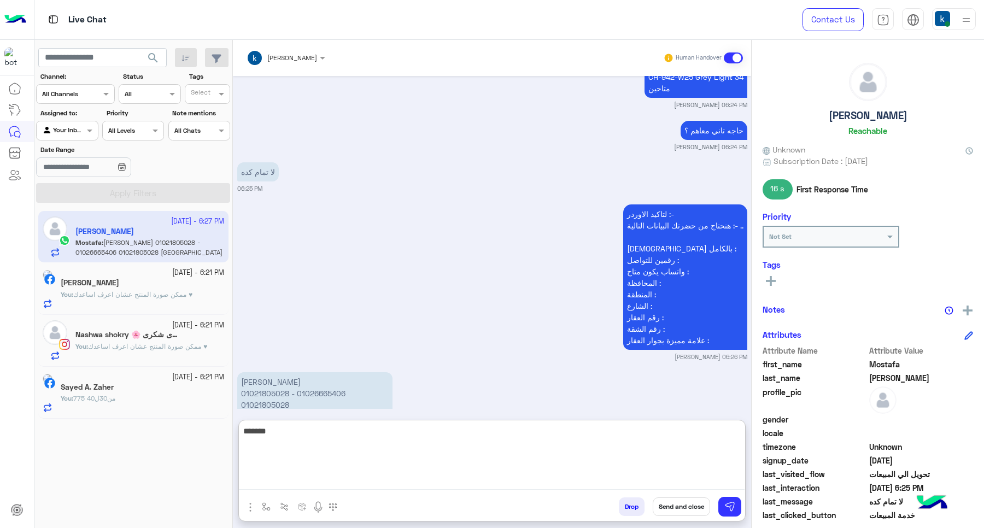
scroll to position [1423, 0]
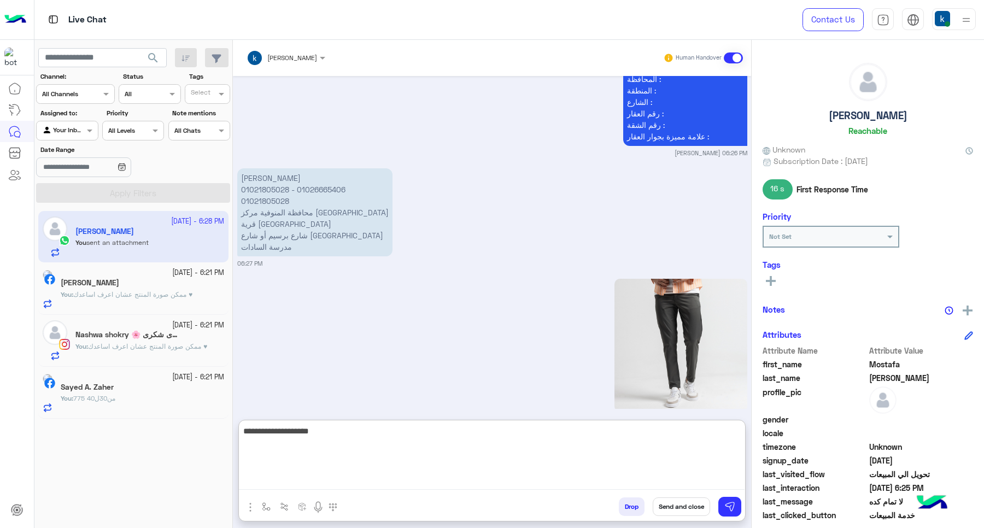
type textarea "**********"
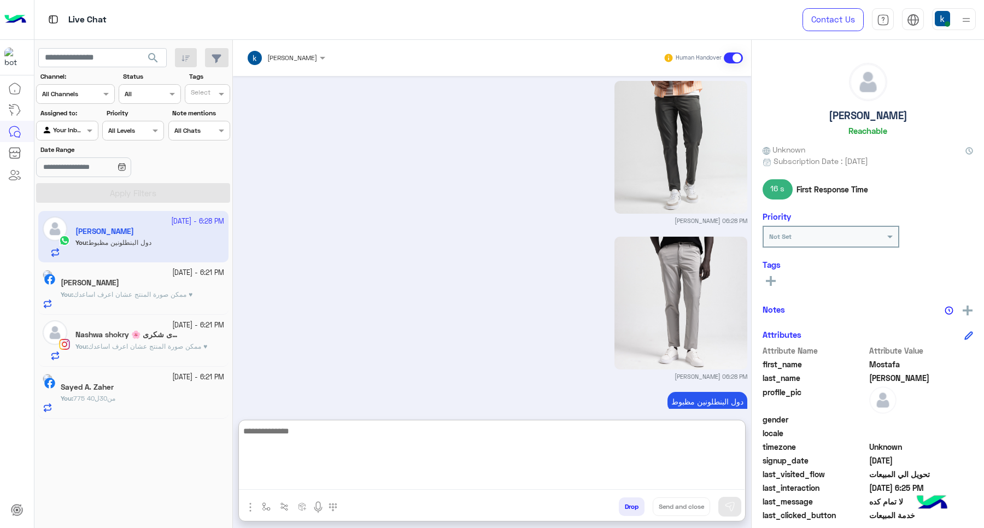
scroll to position [1416, 0]
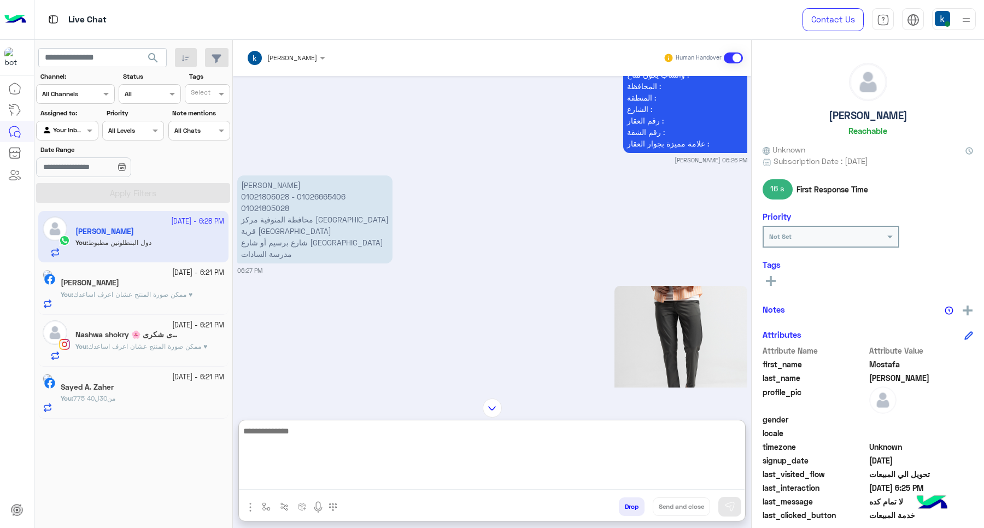
click at [293, 173] on div "مصطفي محمود الحجار 01021805028 - 01026665406 01021805028 محافظة المنوفية مركز ش…" at bounding box center [346, 219] width 218 height 93
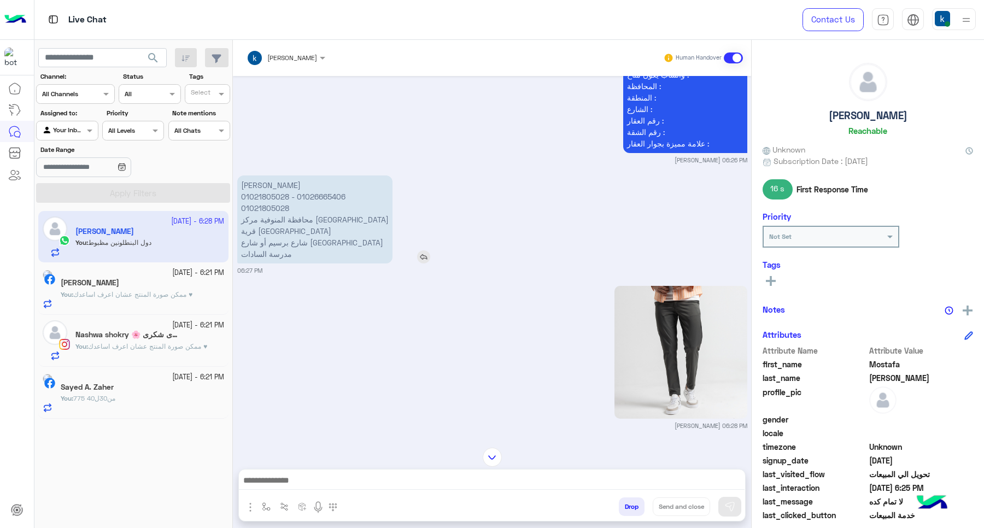
click at [291, 176] on p "مصطفي محمود الحجار 01021805028 - 01026665406 01021805028 محافظة المنوفية مركز ش…" at bounding box center [314, 220] width 155 height 88
copy p "[PERSON_NAME]"
click at [268, 195] on p "مصطفي محمود الحجار 01021805028 - 01026665406 01021805028 محافظة المنوفية مركز ش…" at bounding box center [314, 220] width 155 height 88
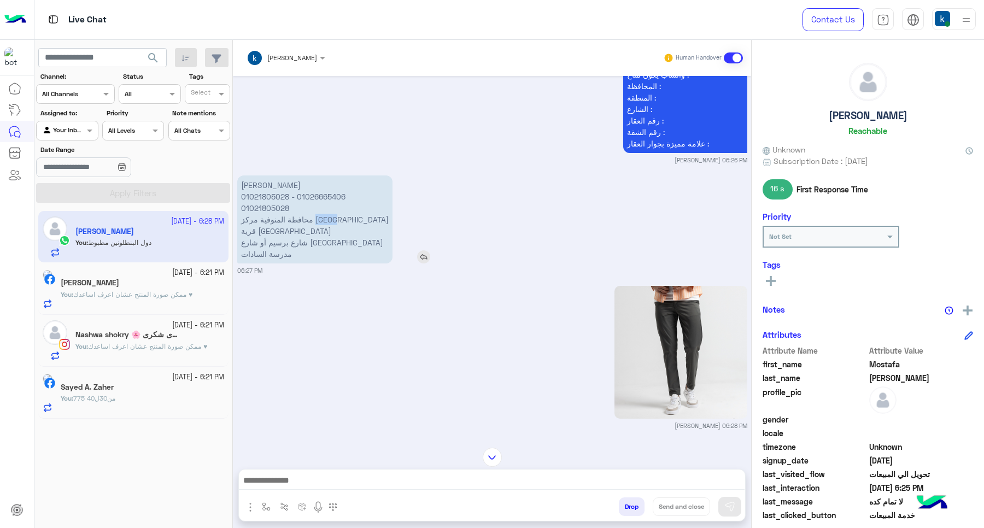
click at [268, 195] on p "مصطفي محمود الحجار 01021805028 - 01026665406 01021805028 محافظة المنوفية مركز ش…" at bounding box center [314, 220] width 155 height 88
copy p "محافظة المنوفية مركز شبين الكوم"
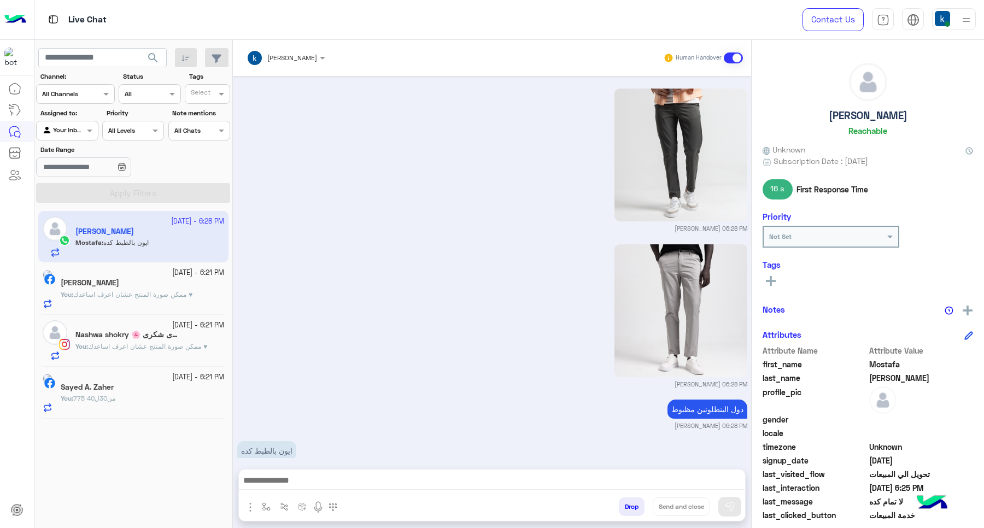
scroll to position [1340, 0]
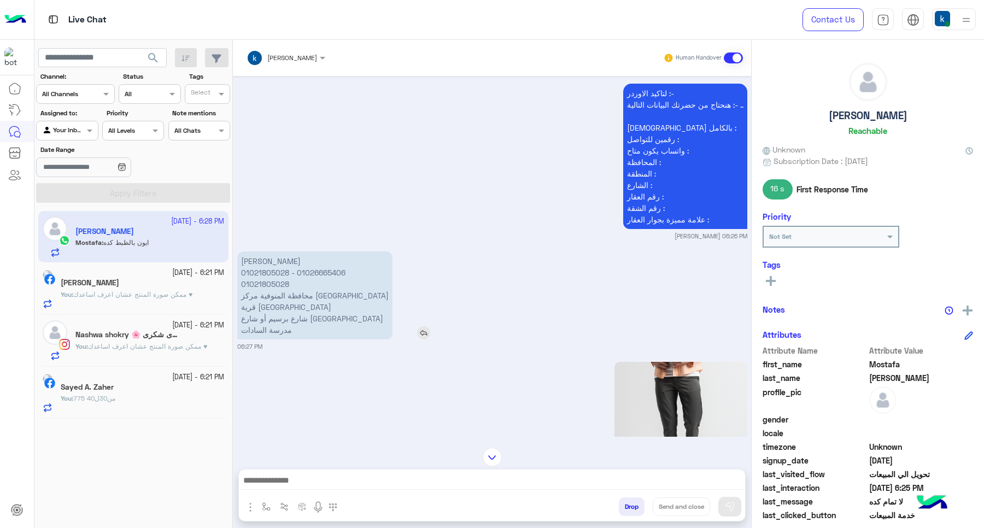
click at [262, 286] on p "مصطفي محمود الحجار 01021805028 - 01026665406 01021805028 محافظة المنوفية مركز ش…" at bounding box center [314, 296] width 155 height 88
copy p "قرية [GEOGRAPHIC_DATA]"
click at [280, 309] on p "مصطفي محمود الحجار 01021805028 - 01026665406 01021805028 محافظة المنوفية مركز ش…" at bounding box center [314, 296] width 155 height 88
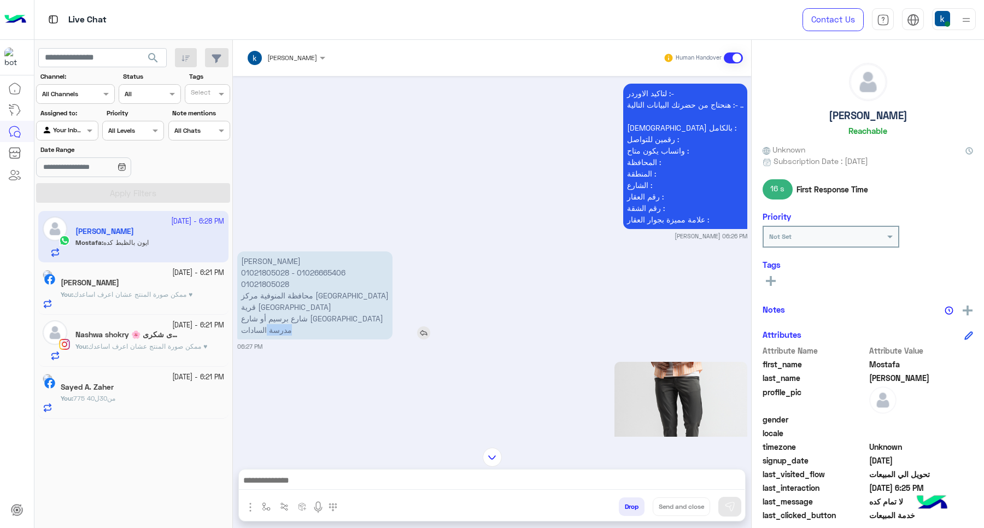
click at [280, 309] on p "مصطفي محمود الحجار 01021805028 - 01026665406 01021805028 محافظة المنوفية مركز ش…" at bounding box center [314, 296] width 155 height 88
click at [284, 294] on p "مصطفي محمود الحجار 01021805028 - 01026665406 01021805028 محافظة المنوفية مركز ش…" at bounding box center [314, 296] width 155 height 88
copy p "شارع برسيم أو شارع مدرسة السادات"
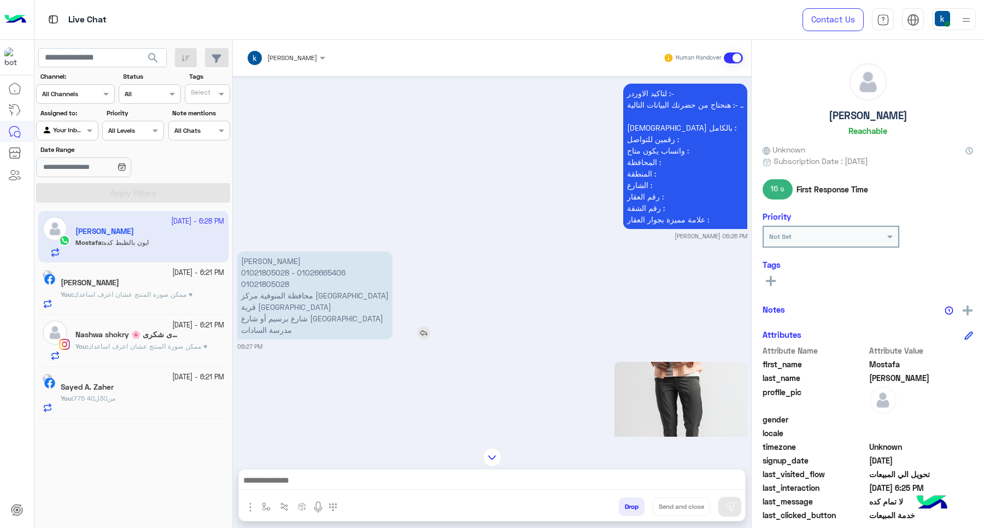
click at [254, 253] on p "مصطفي محمود الحجار 01021805028 - 01026665406 01021805028 محافظة المنوفية مركز ش…" at bounding box center [314, 296] width 155 height 88
click at [250, 252] on p "مصطفي محمود الحجار 01021805028 - 01026665406 01021805028 محافظة المنوفية مركز ش…" at bounding box center [314, 296] width 155 height 88
copy p "01021805028"
click at [329, 252] on p "مصطفي محمود الحجار 01021805028 - 01026665406 01021805028 محافظة المنوفية مركز ش…" at bounding box center [314, 296] width 155 height 88
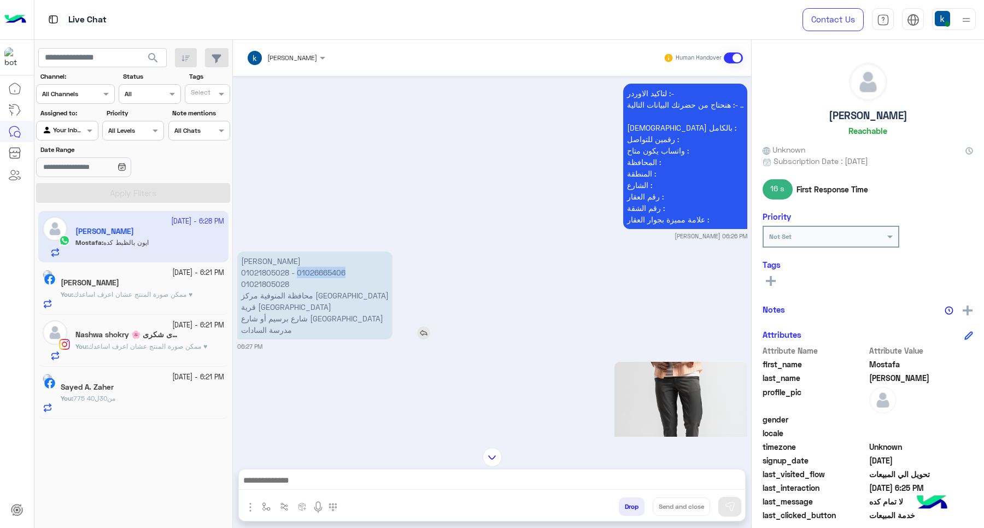
click at [329, 252] on p "مصطفي محمود الحجار 01021805028 - 01026665406 01021805028 محافظة المنوفية مركز ش…" at bounding box center [314, 296] width 155 height 88
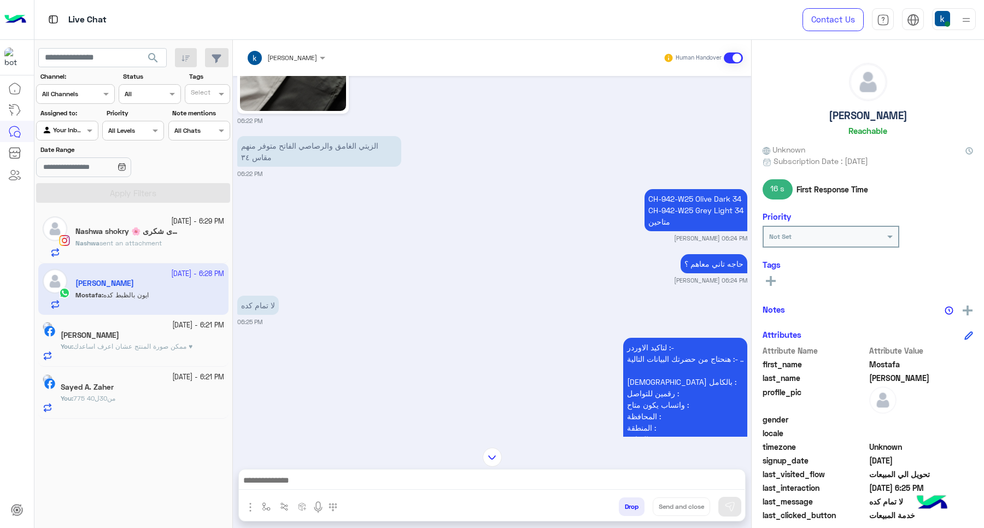
scroll to position [1067, 0]
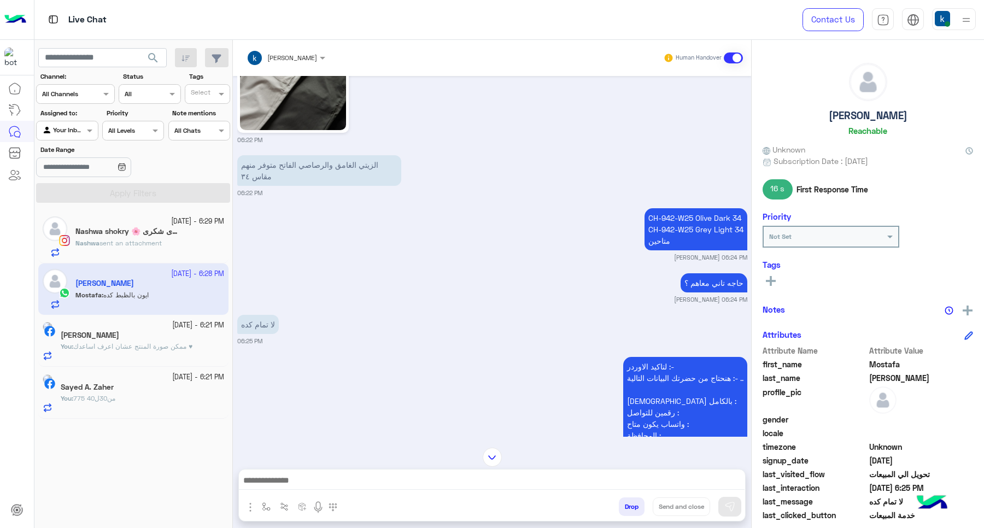
click at [659, 206] on div "CH-942-W25 Olive Dark 34 CH-942-W25 Grey Light 34 متاحين" at bounding box center [664, 230] width 165 height 48
click at [660, 208] on p "CH-942-W25 Olive Dark 34 CH-942-W25 Grey Light 34 متاحين" at bounding box center [696, 229] width 103 height 42
click at [658, 208] on p "CH-942-W25 Olive Dark 34 CH-942-W25 Grey Light 34 متاحين" at bounding box center [696, 229] width 103 height 42
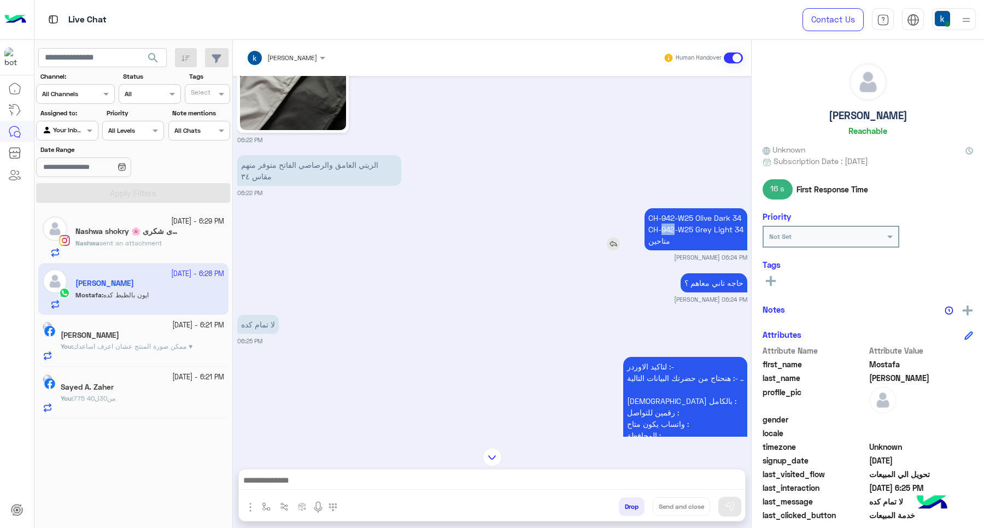
click at [658, 208] on p "CH-942-W25 Olive Dark 34 CH-942-W25 Grey Light 34 متاحين" at bounding box center [696, 229] width 103 height 42
click at [304, 480] on textarea at bounding box center [492, 481] width 506 height 16
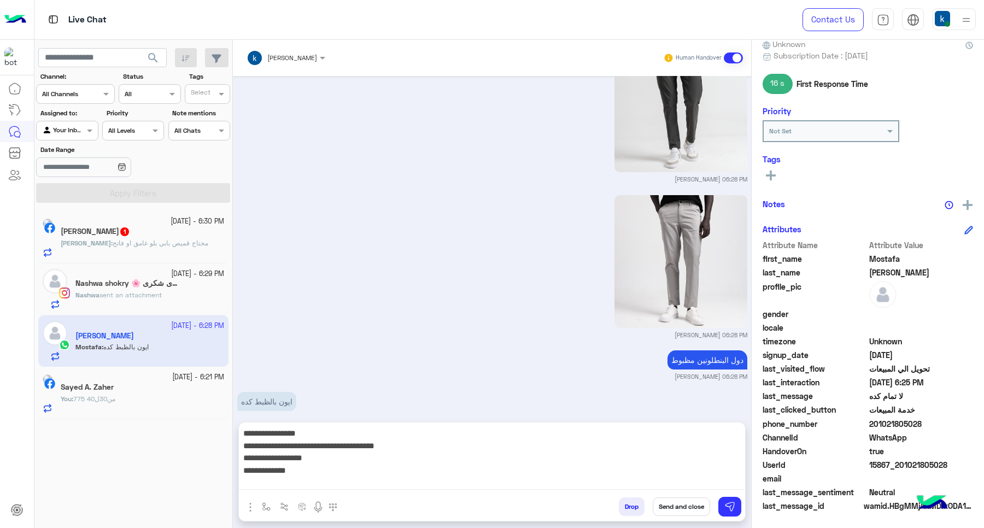
scroll to position [1613, 0]
paste textarea "**********"
type textarea "**********"
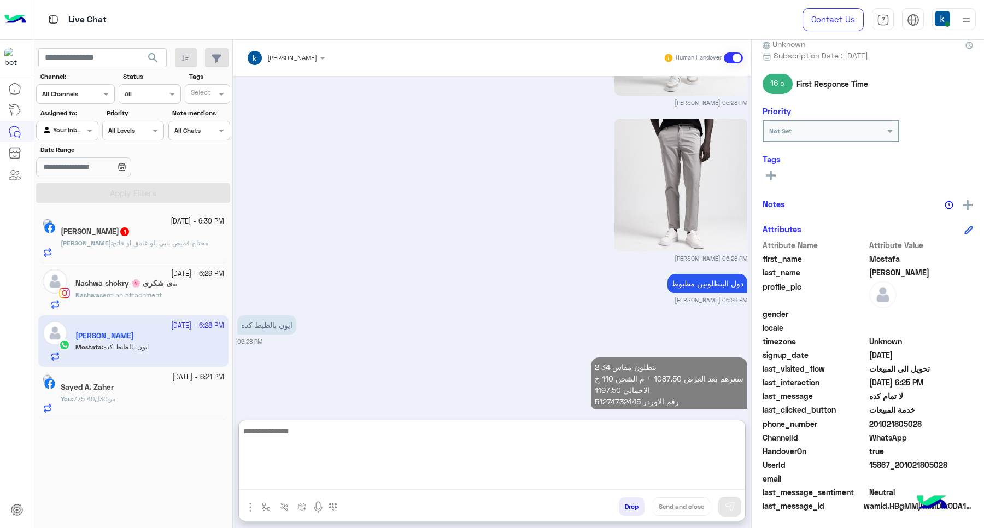
click at [904, 463] on span "15867_201021805028" at bounding box center [921, 464] width 104 height 11
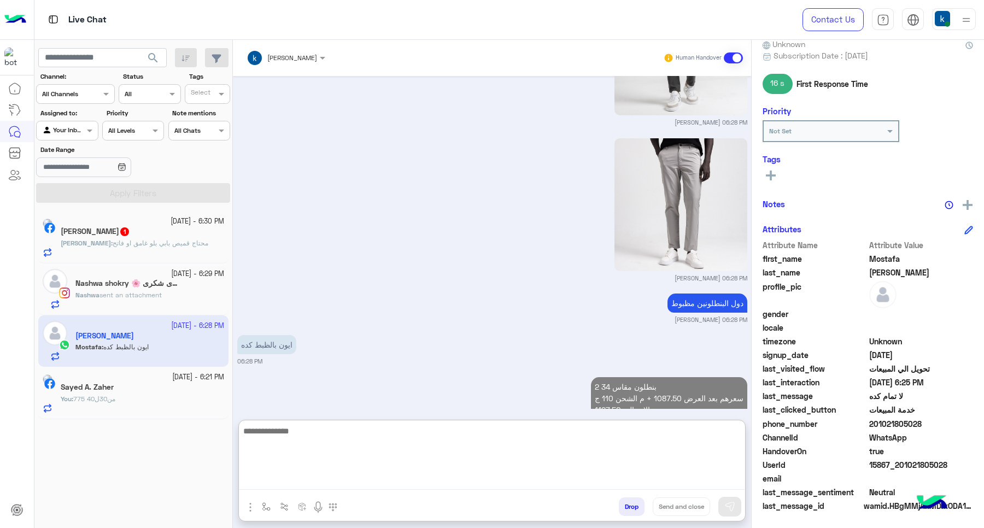
click at [904, 463] on span "15867_201021805028" at bounding box center [921, 464] width 104 height 11
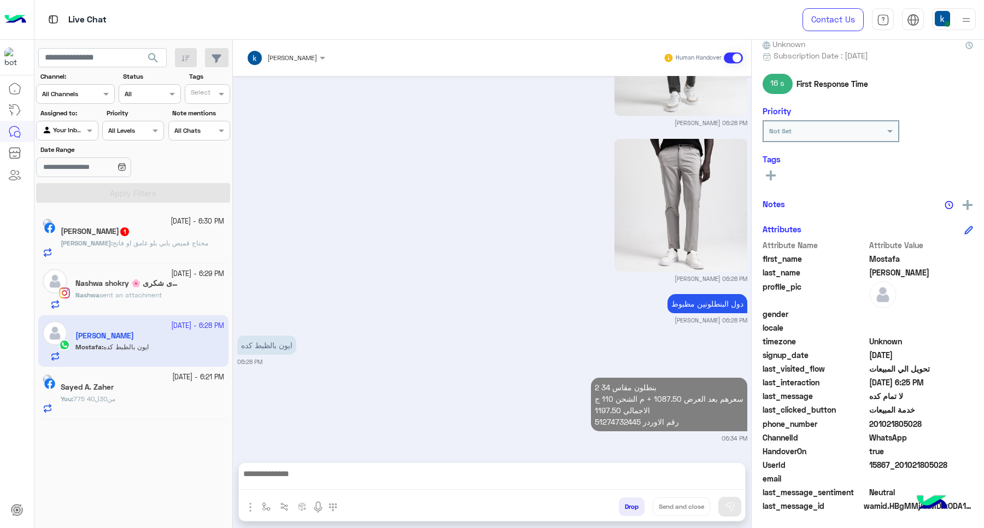
scroll to position [1690, 0]
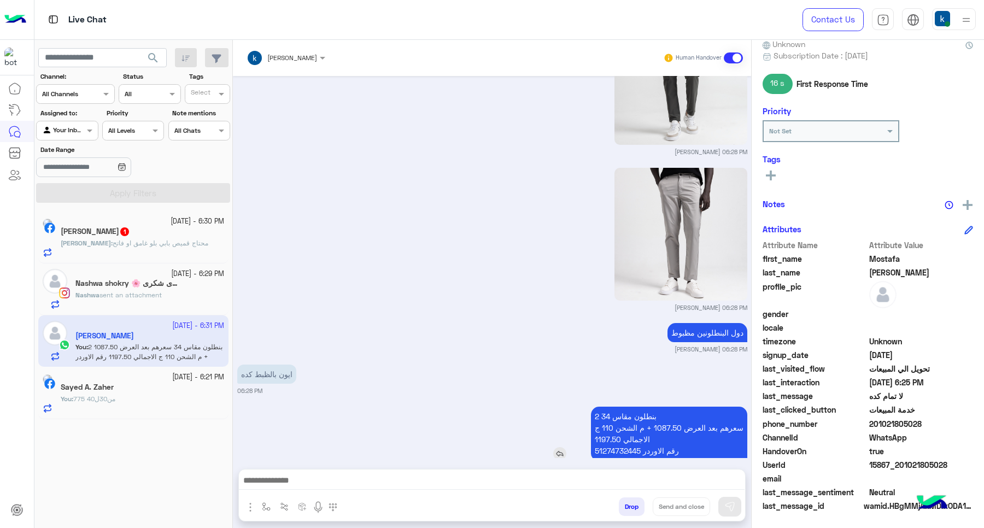
click at [652, 407] on p "2 بنطلون مقاس 34 سعرهم بعد العرض 1087.50 + م الشحن 110 ج الاجمالي 1197.50 رقم ا…" at bounding box center [669, 434] width 156 height 54
click at [130, 229] on h5 "محمد احمد اللاهوني 1" at bounding box center [95, 231] width 69 height 9
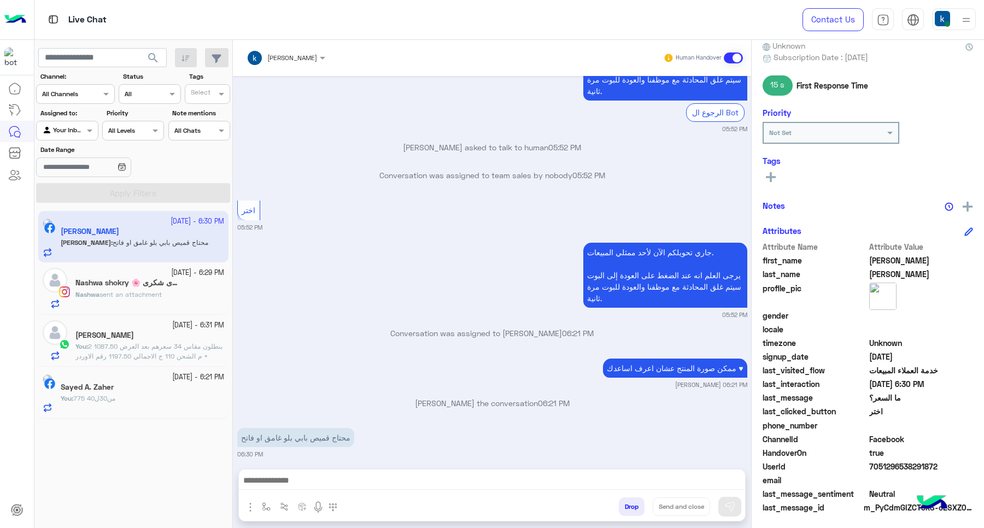
scroll to position [106, 0]
click at [356, 483] on textarea at bounding box center [492, 477] width 506 height 25
paste textarea "**********"
type textarea "**********"
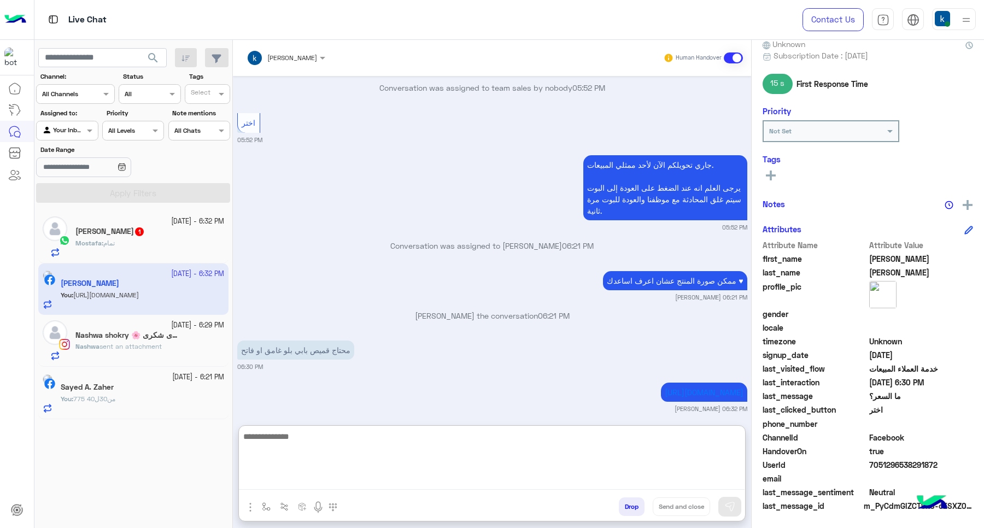
scroll to position [808, 0]
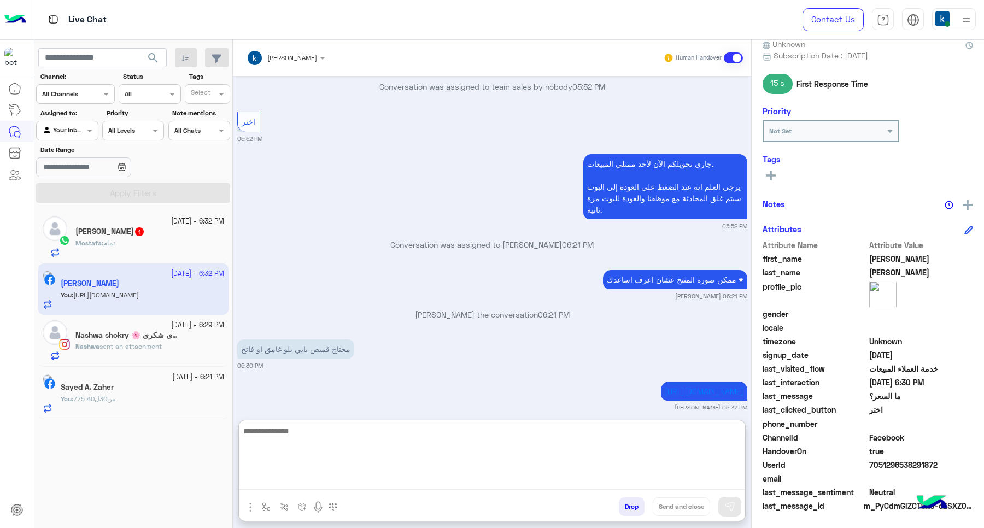
click at [167, 250] on div "Mostafa : تمام" at bounding box center [149, 247] width 149 height 19
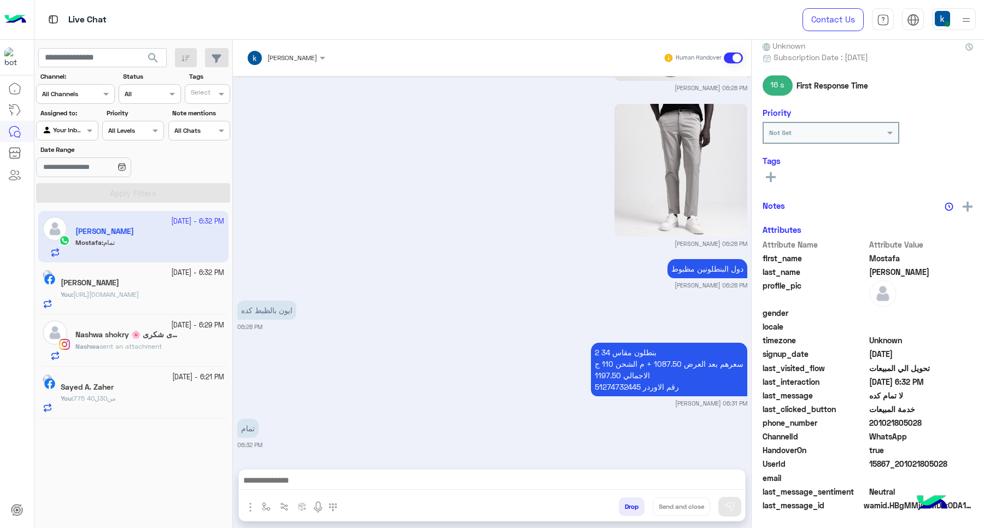
scroll to position [106, 0]
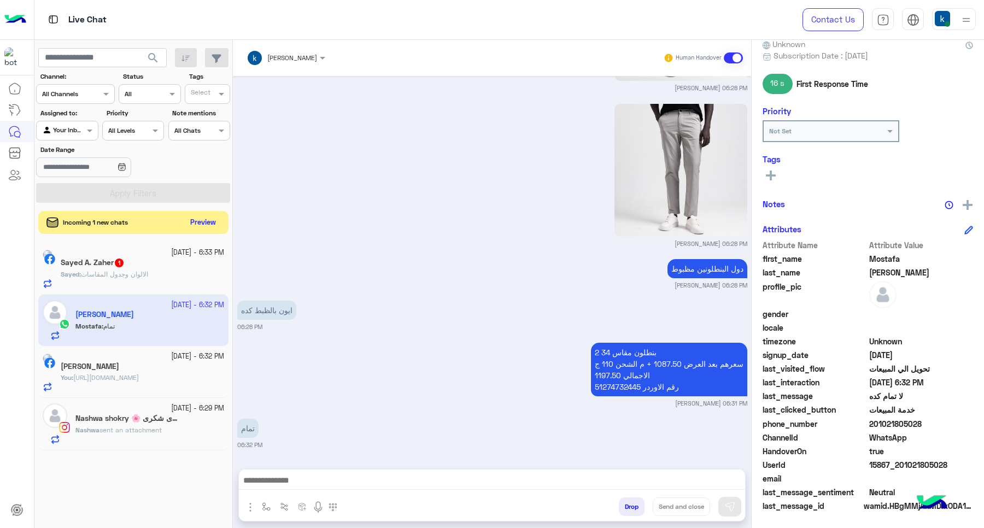
click at [201, 216] on button "Preview" at bounding box center [203, 222] width 34 height 15
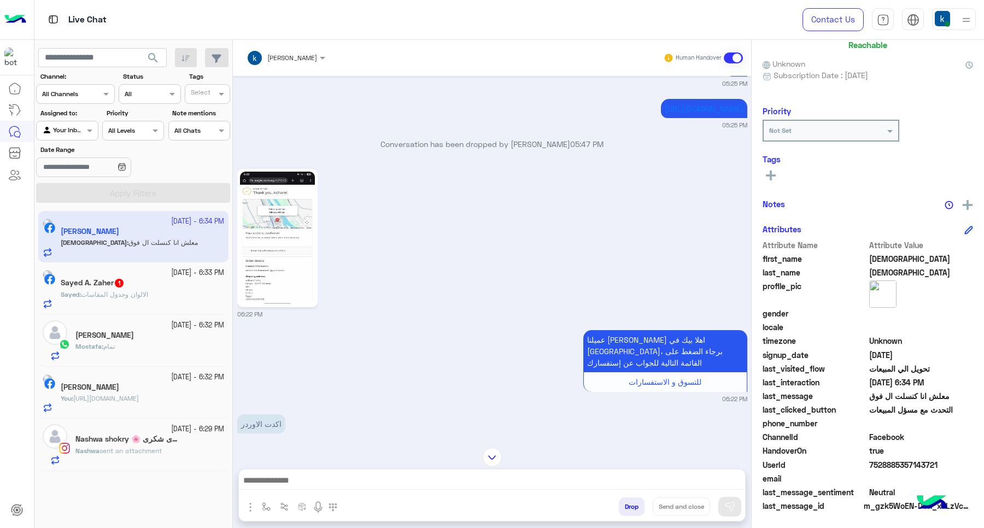
scroll to position [285, 0]
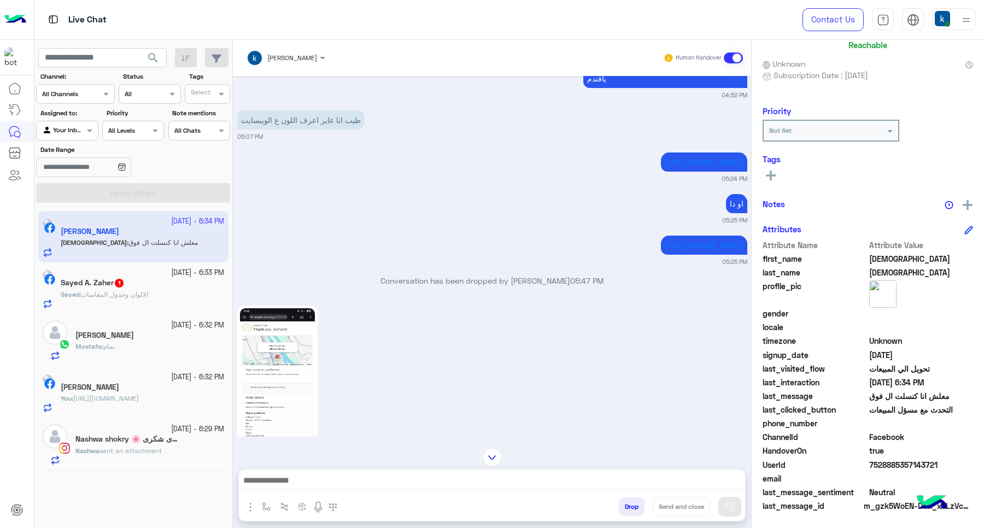
click at [276, 55] on input "text" at bounding box center [272, 56] width 51 height 10
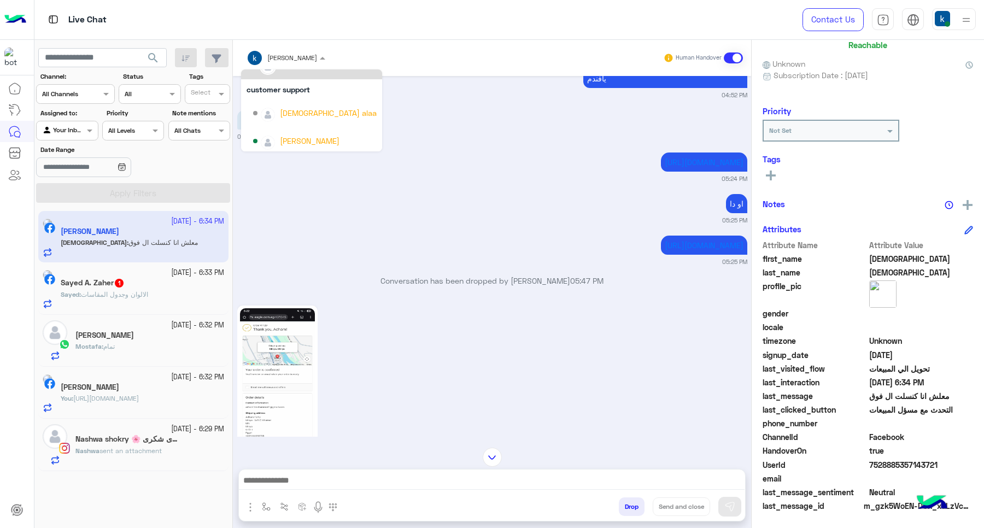
scroll to position [97, 0]
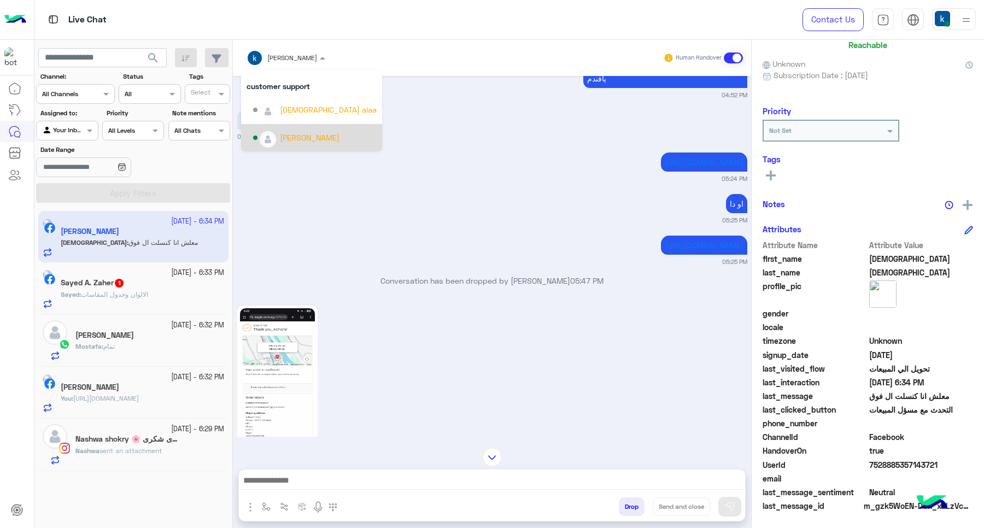
click at [296, 136] on div "abdalla mahmoud" at bounding box center [310, 137] width 60 height 11
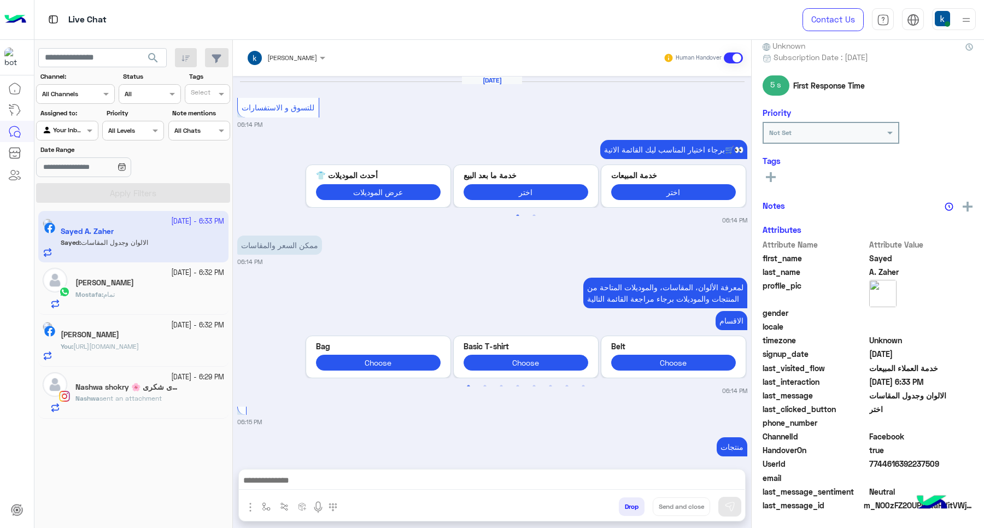
scroll to position [104, 0]
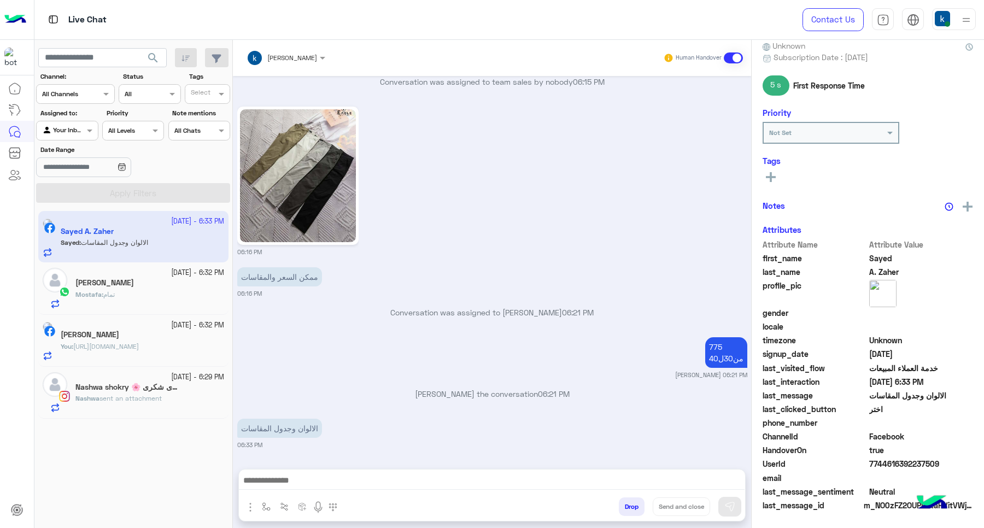
click at [315, 477] on textarea at bounding box center [492, 481] width 506 height 16
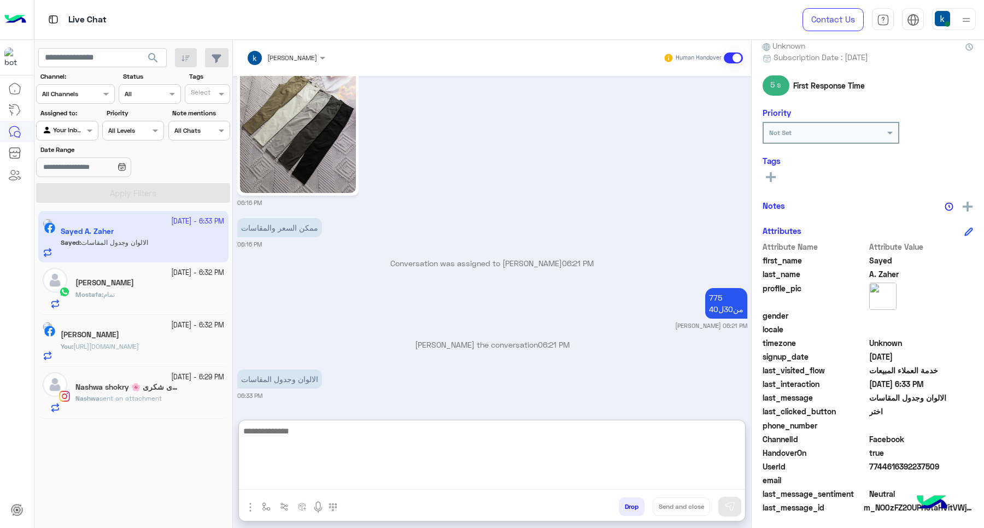
scroll to position [106, 0]
type textarea "********"
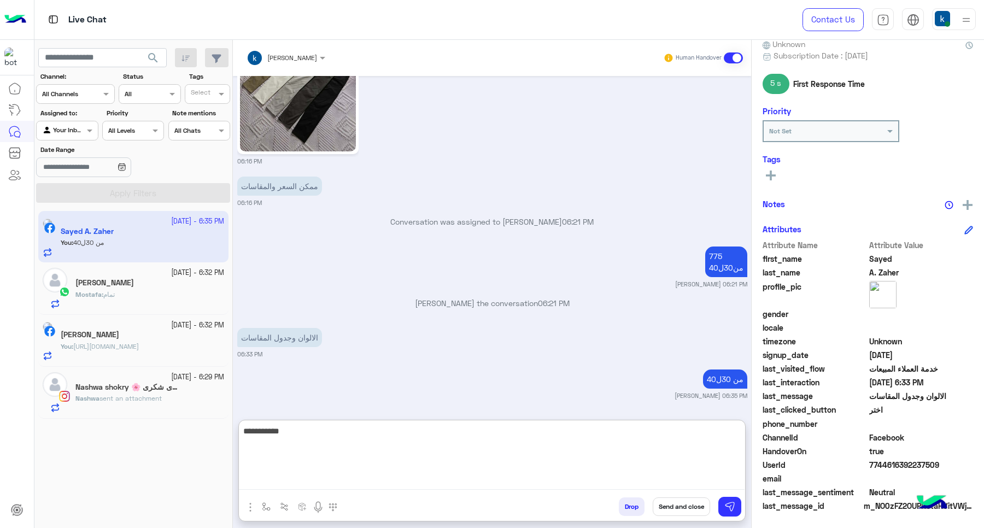
type textarea "**********"
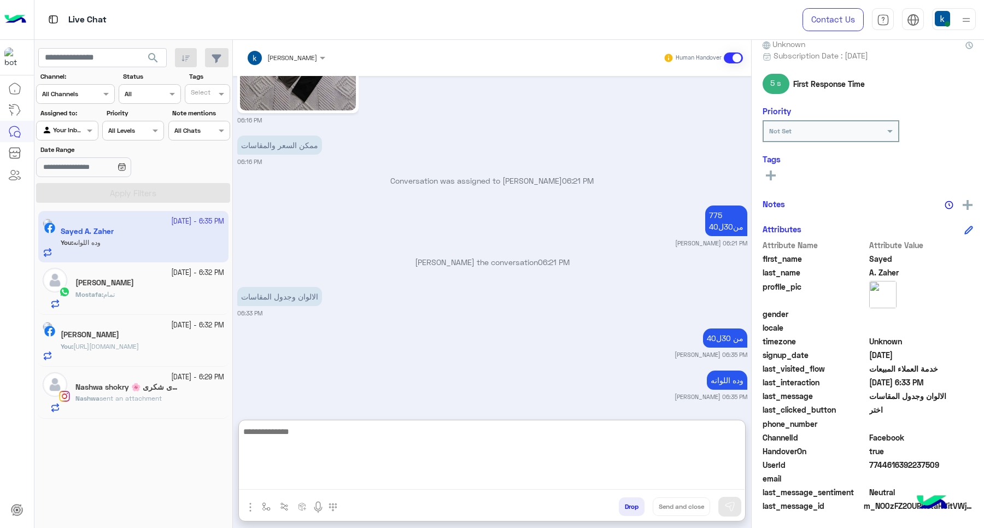
scroll to position [1133, 0]
click at [132, 391] on h5 "Nashwa shokry 🌸 نشوى شكرى🌸 1" at bounding box center [127, 387] width 104 height 9
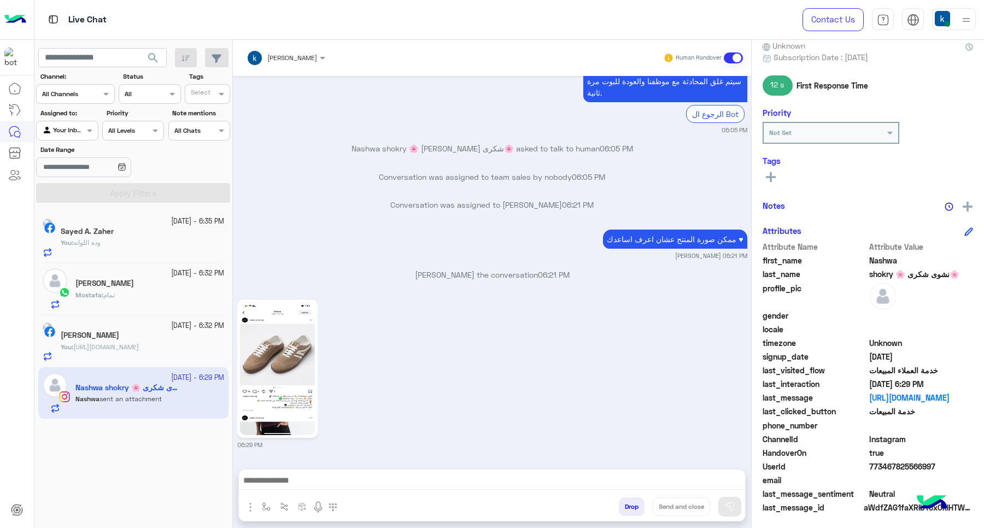
scroll to position [106, 0]
click at [295, 476] on textarea at bounding box center [492, 481] width 506 height 16
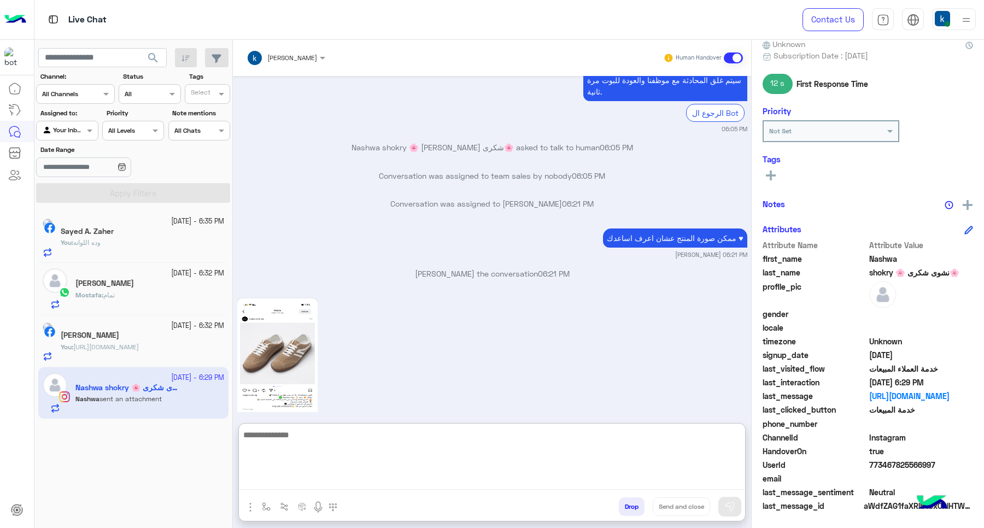
type textarea "*"
type textarea "******"
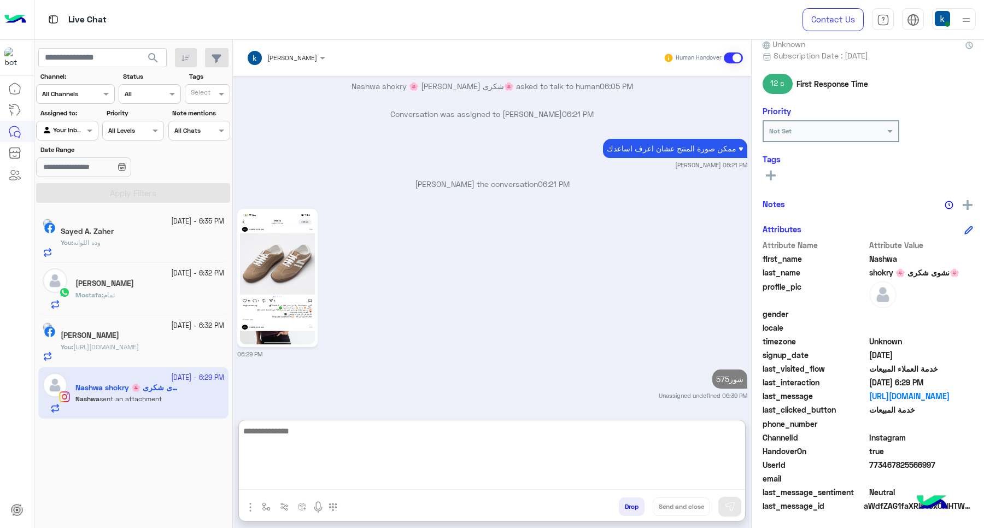
click at [162, 282] on div "Mostafa Mahmoud" at bounding box center [149, 284] width 149 height 11
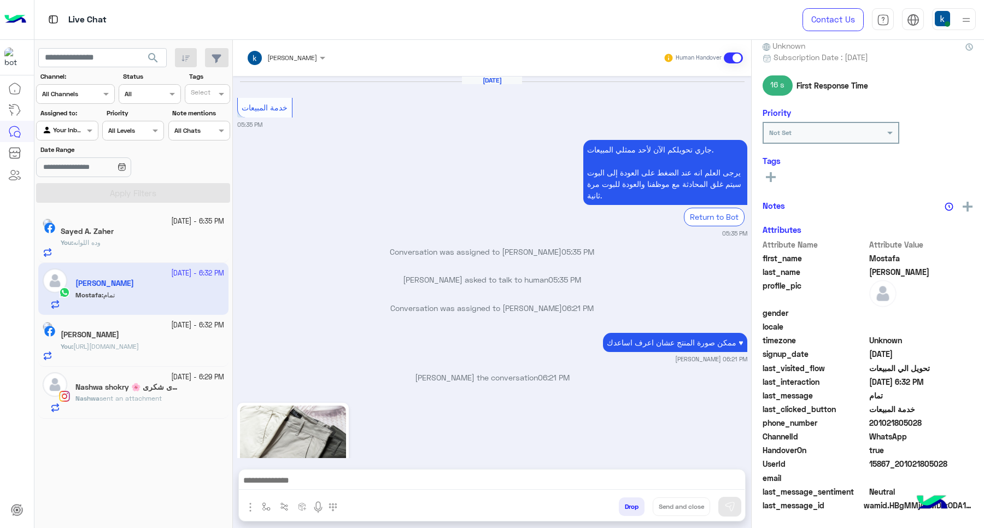
scroll to position [104, 0]
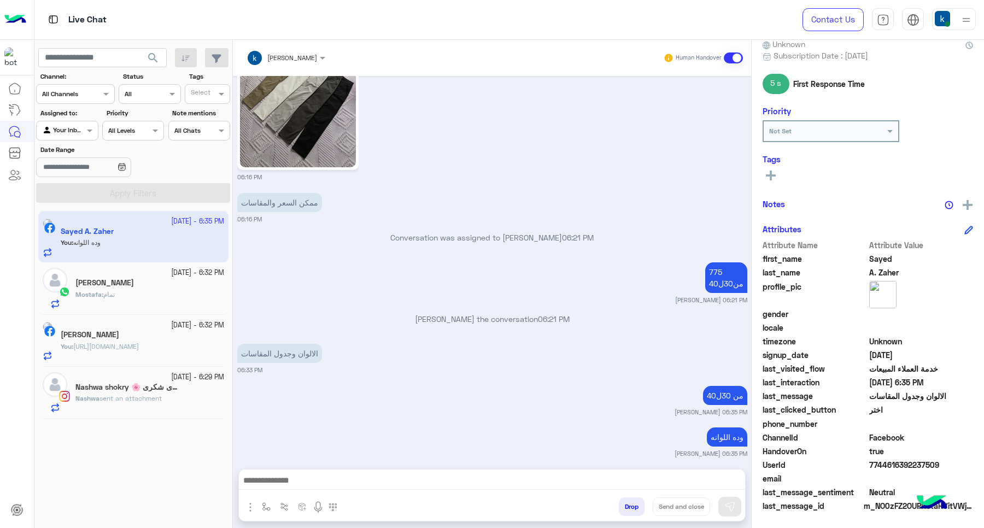
scroll to position [2585, 0]
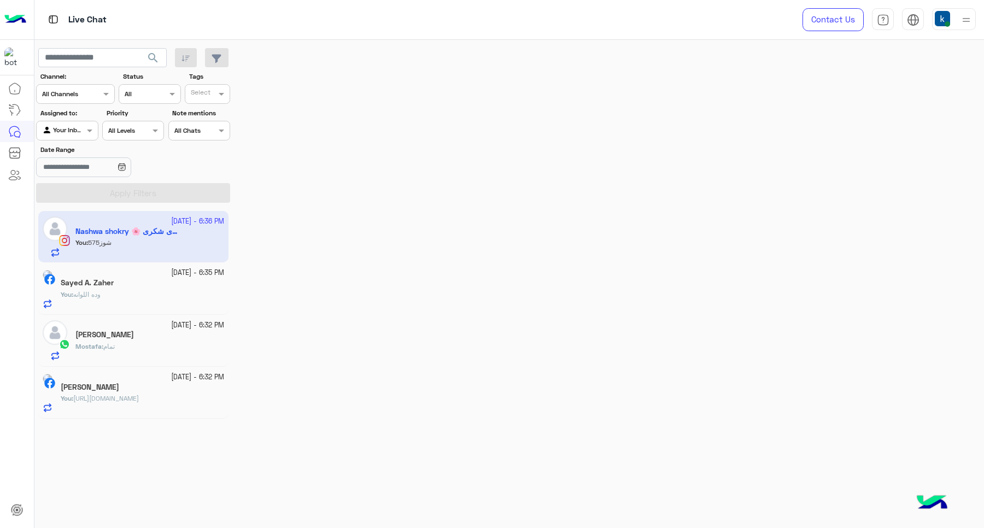
scroll to position [521, 0]
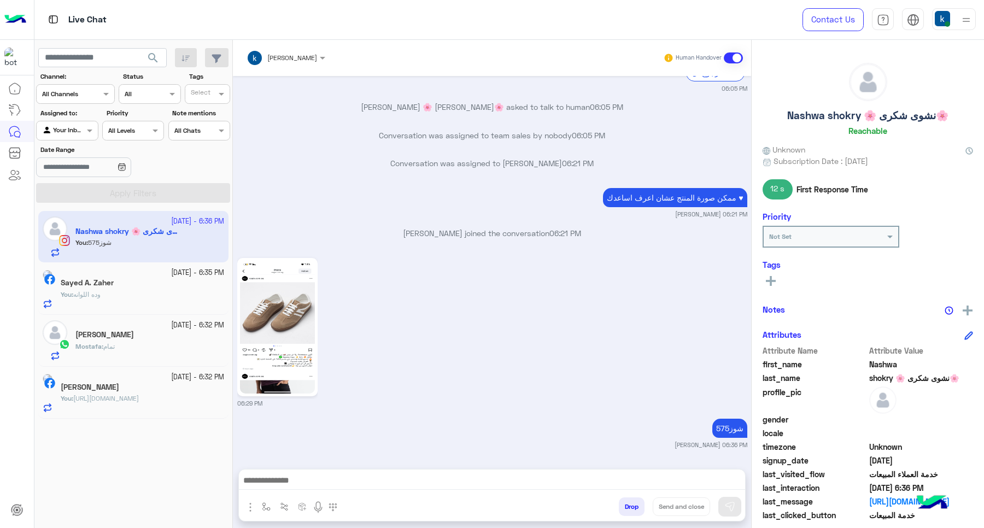
click at [130, 271] on div "[DATE] - 6:35 PM" at bounding box center [142, 273] width 163 height 10
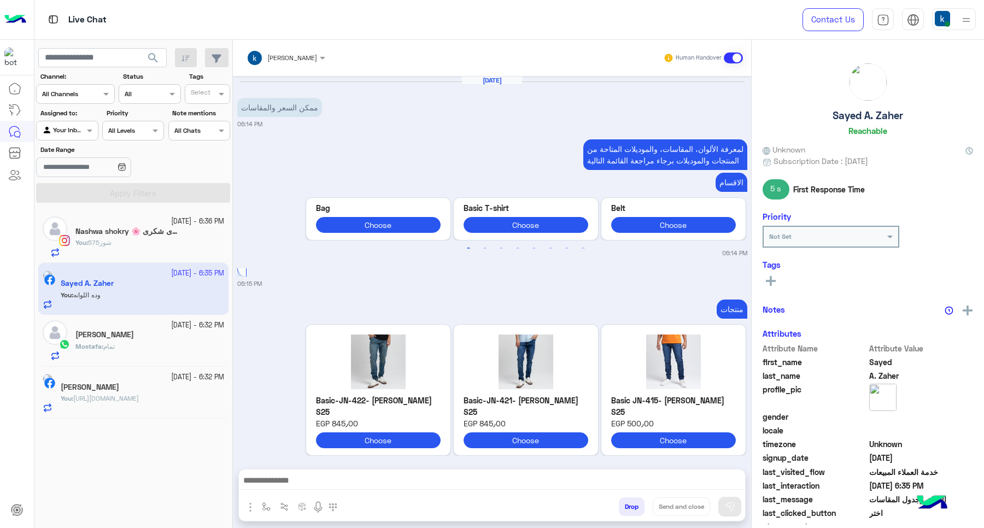
scroll to position [946, 0]
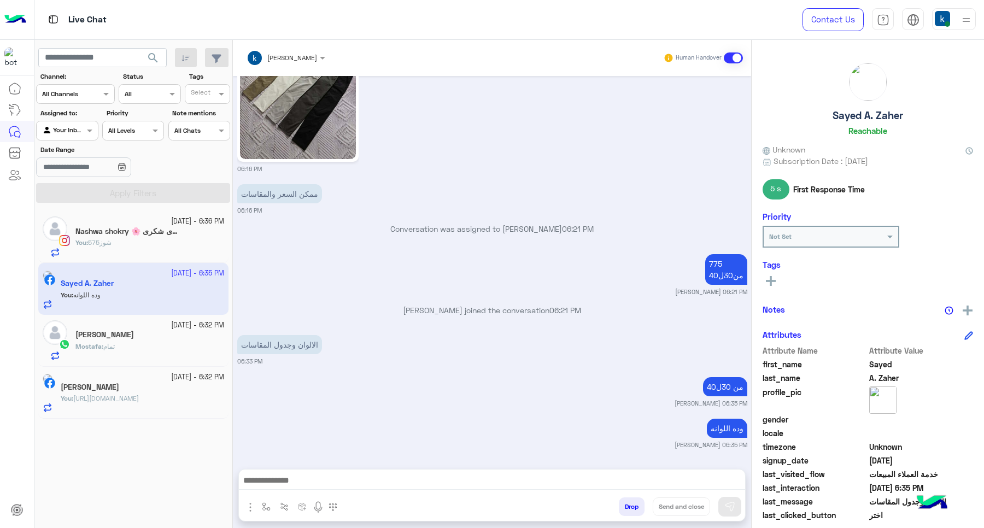
click at [124, 338] on h5 "[PERSON_NAME]" at bounding box center [104, 334] width 59 height 9
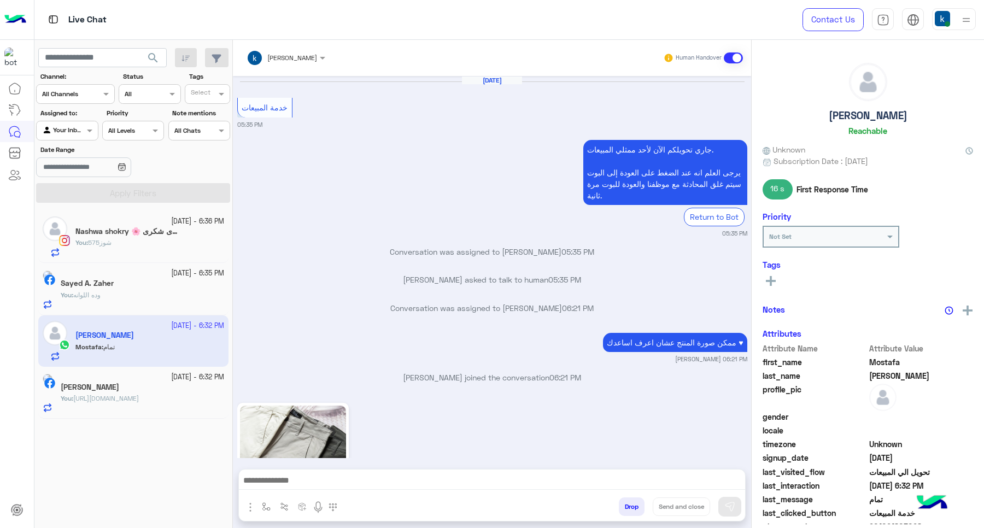
scroll to position [1096, 0]
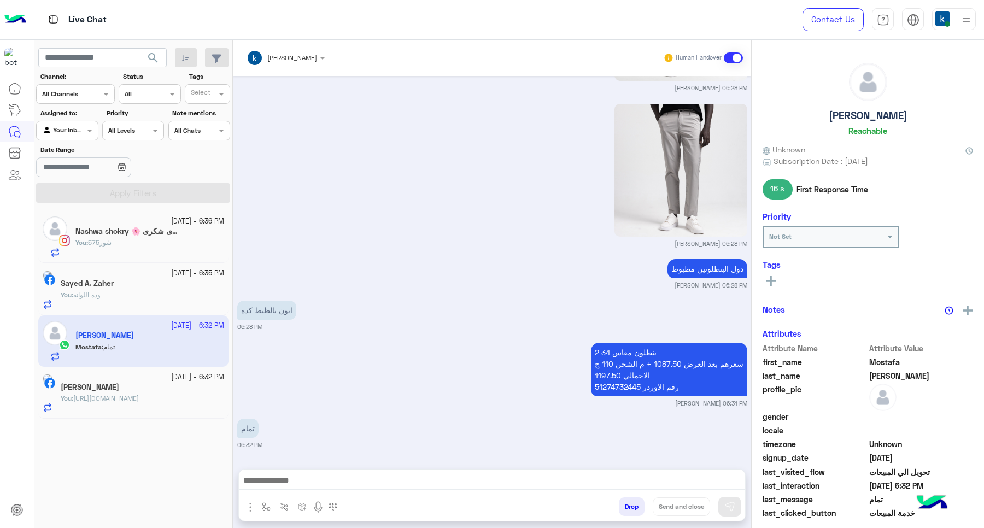
click at [621, 510] on button "Drop" at bounding box center [632, 507] width 26 height 19
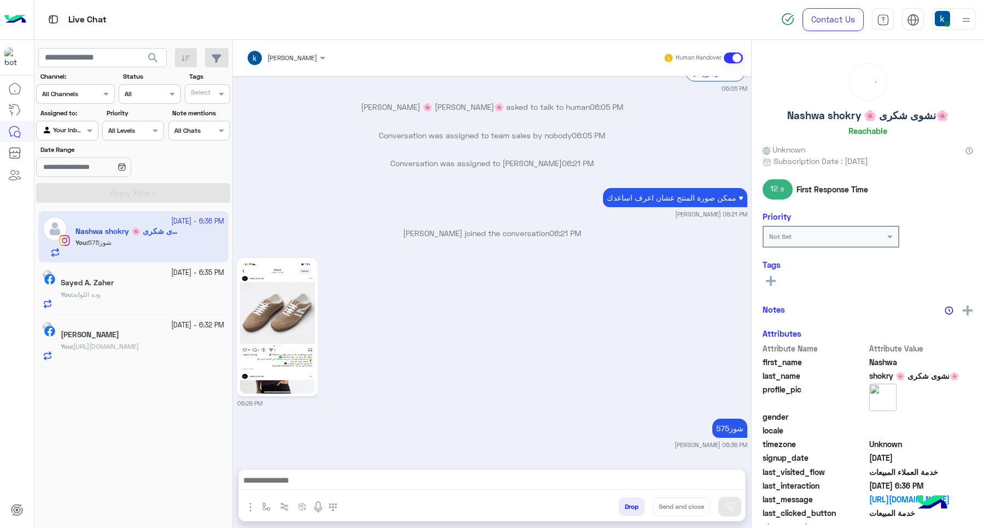
scroll to position [521, 0]
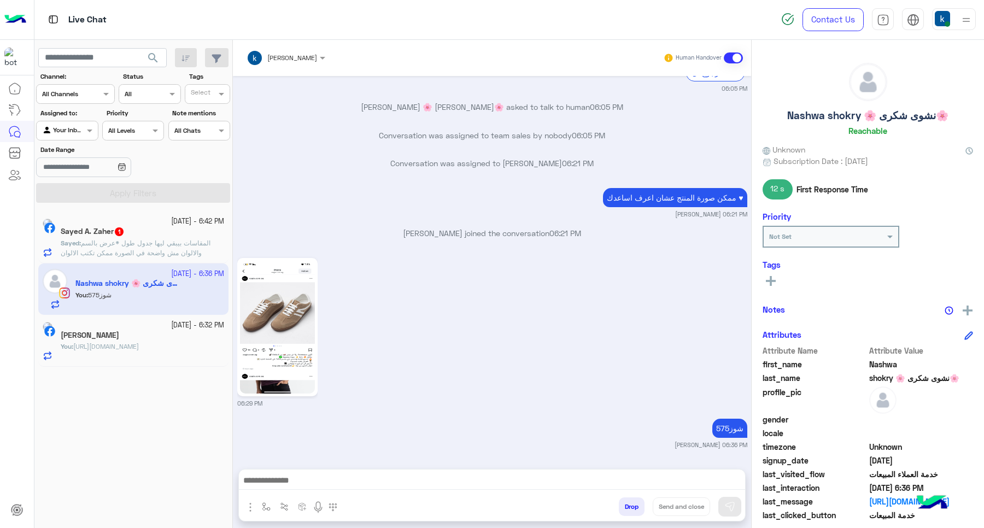
click at [104, 248] on p "Sayed : المقاسات بيبقي ليها جدول طول *عرض بالسم والالوان مش واضحة في الصورة ممك…" at bounding box center [142, 248] width 163 height 20
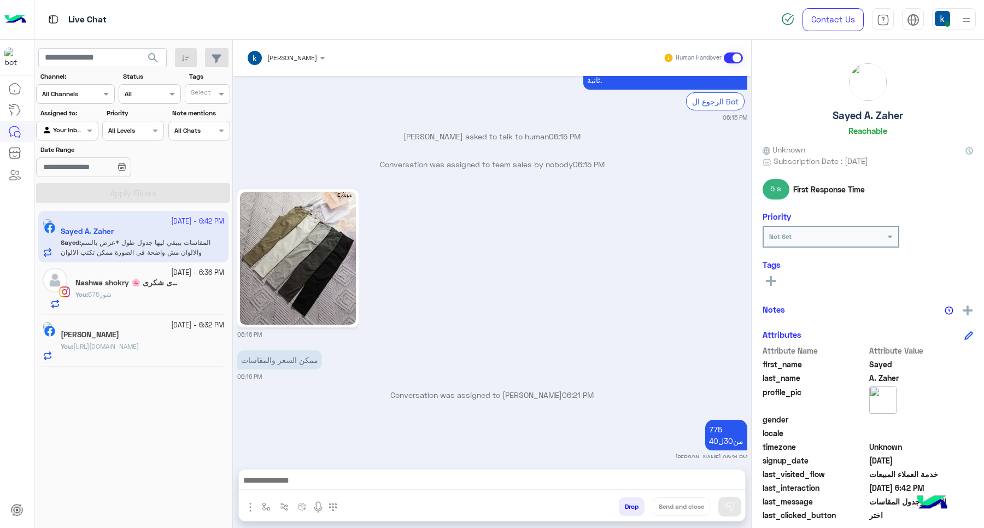
scroll to position [980, 0]
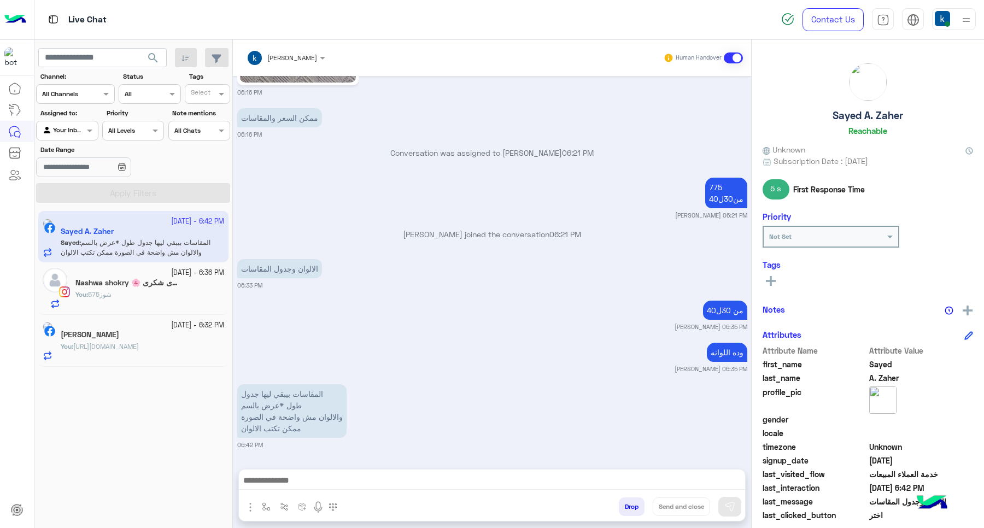
click at [247, 506] on img "button" at bounding box center [250, 507] width 13 height 13
click at [278, 477] on span "Images" at bounding box center [275, 483] width 28 height 13
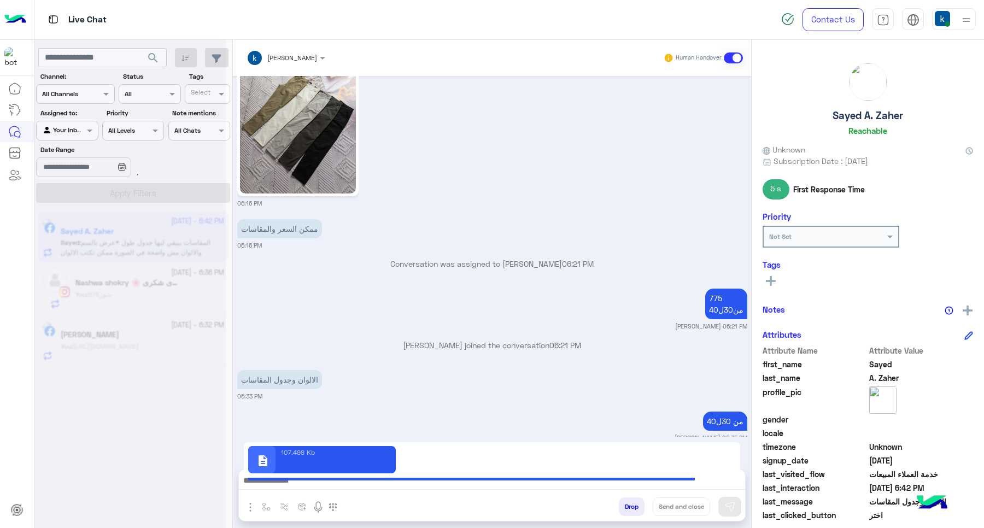
scroll to position [844, 0]
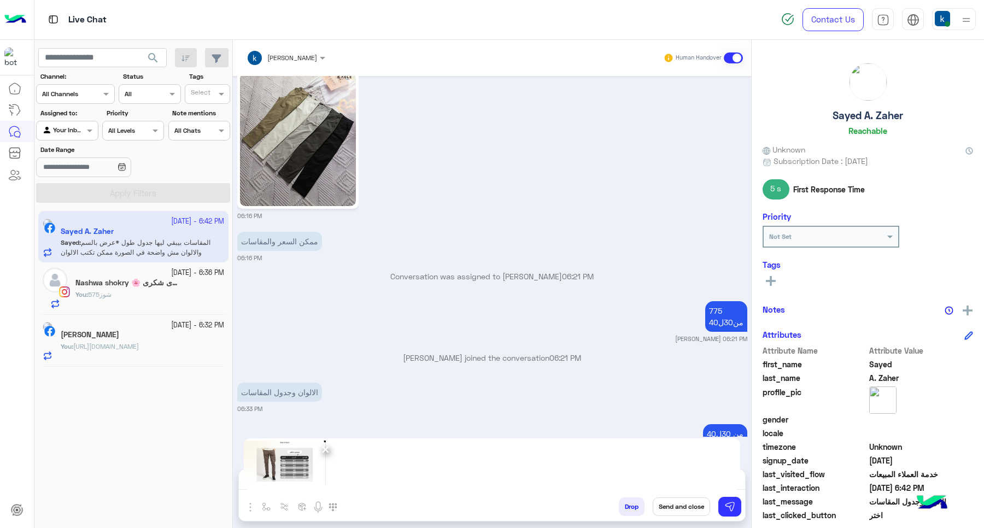
click at [745, 501] on div "Drop Send and close" at bounding box center [546, 509] width 400 height 24
click at [730, 507] on img at bounding box center [729, 506] width 11 height 11
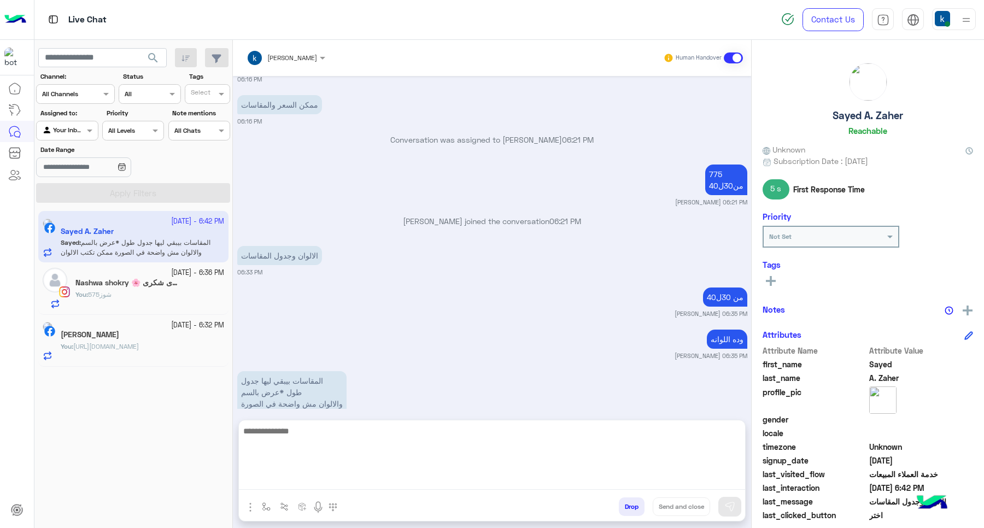
click at [381, 474] on textarea at bounding box center [492, 457] width 506 height 66
paste textarea "**********"
type textarea "**********"
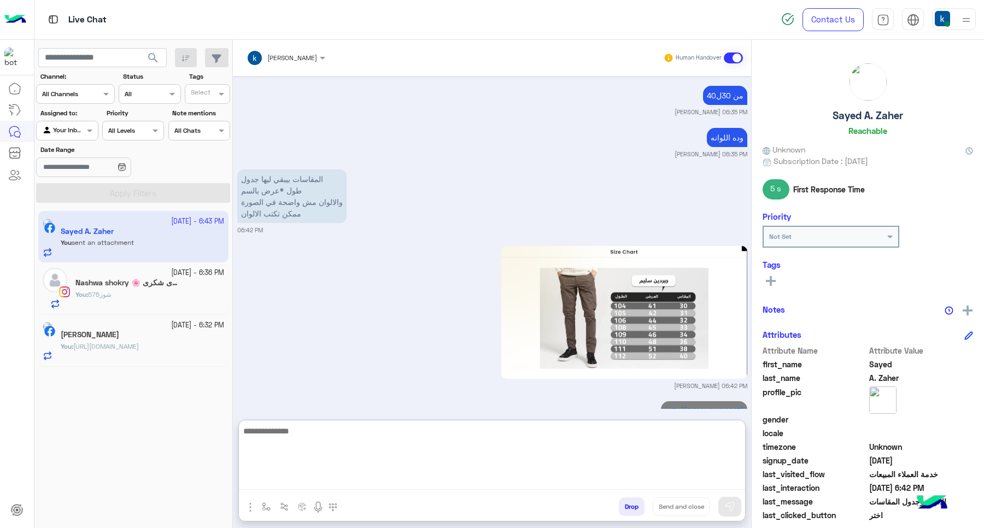
scroll to position [1273, 0]
